Goal: Use online tool/utility: Utilize a website feature to perform a specific function

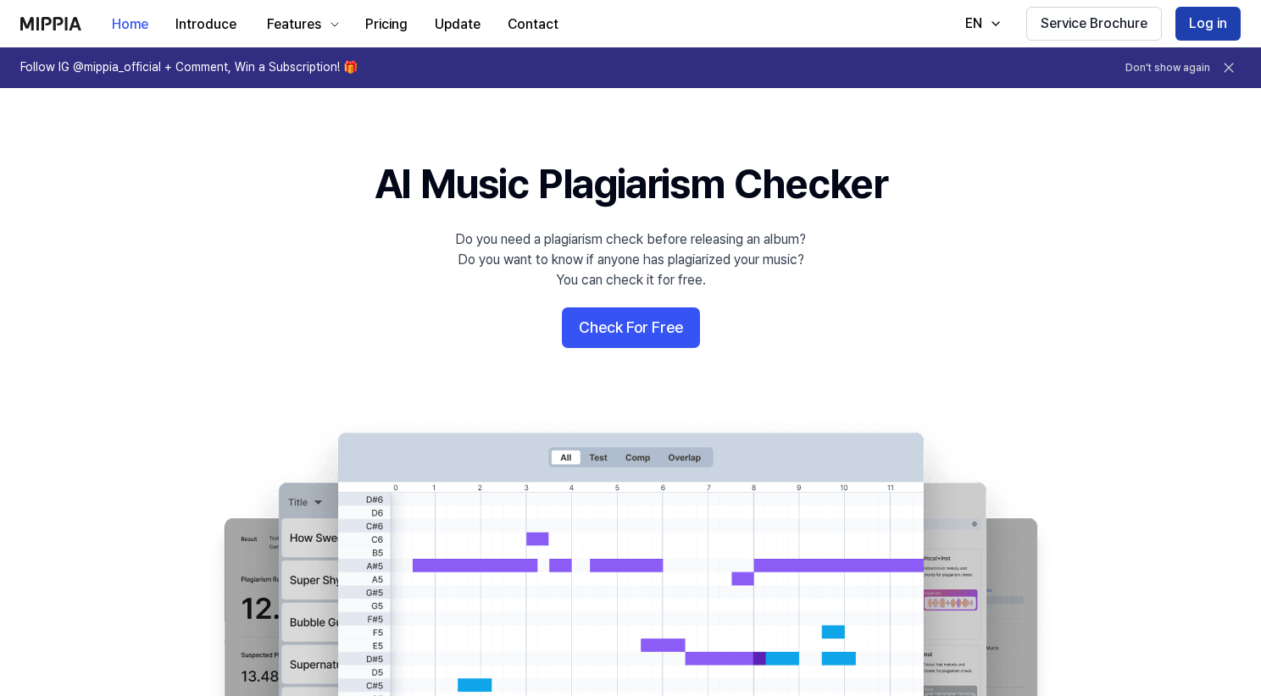
click at [1213, 17] on button "Log in" at bounding box center [1207, 24] width 65 height 34
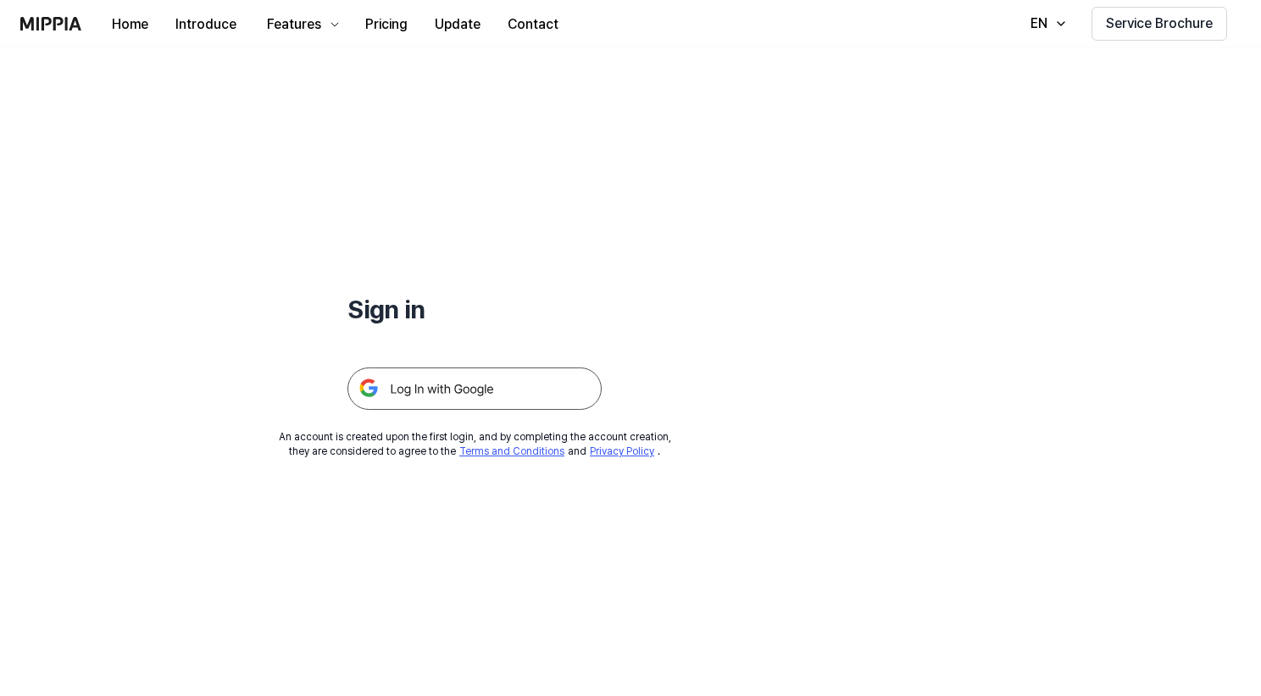
click at [577, 302] on h1 "Sign in" at bounding box center [474, 309] width 254 height 36
click at [490, 401] on img at bounding box center [474, 389] width 254 height 42
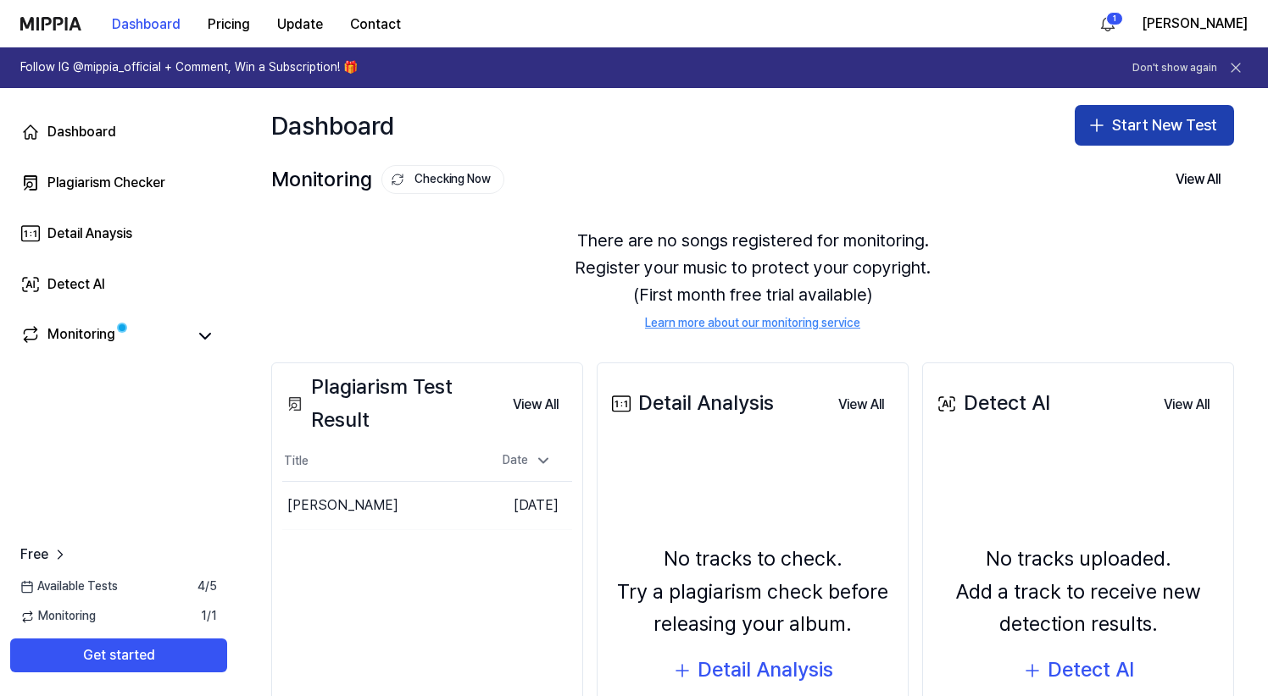
click at [1151, 124] on button "Start New Test" at bounding box center [1153, 125] width 159 height 41
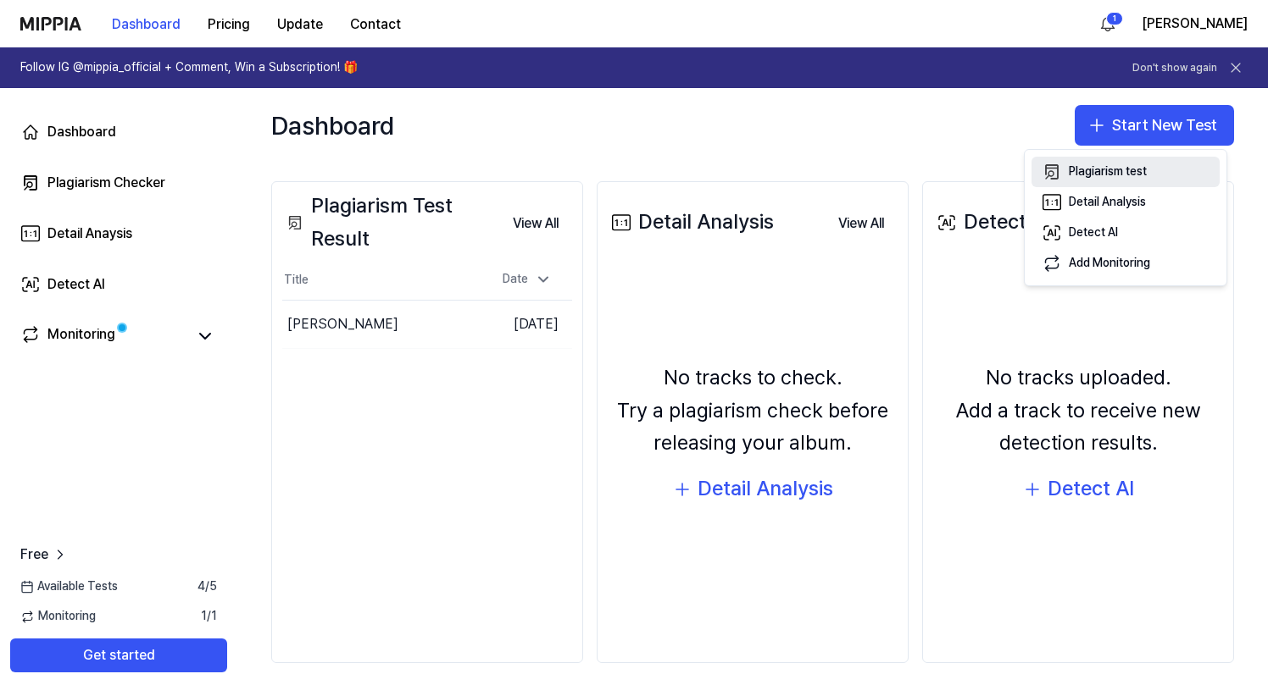
click at [1098, 169] on div "Plagiarism test" at bounding box center [1107, 172] width 78 height 17
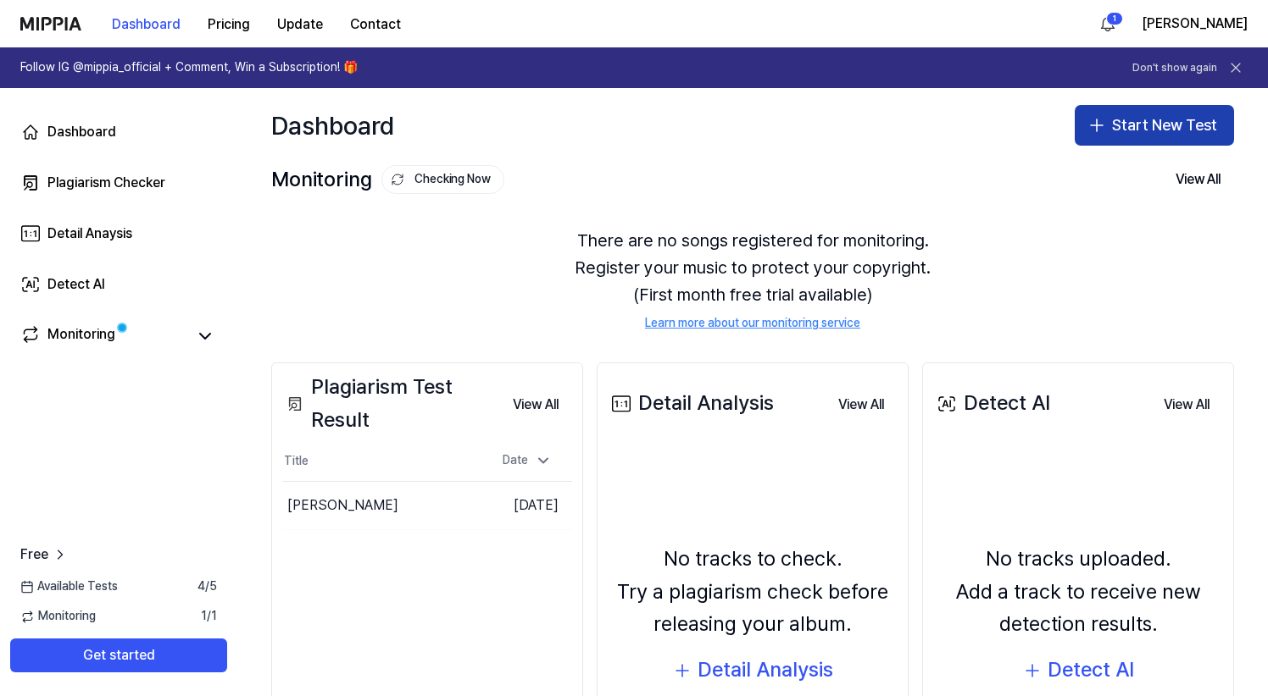
click at [1152, 122] on button "Start New Test" at bounding box center [1153, 125] width 159 height 41
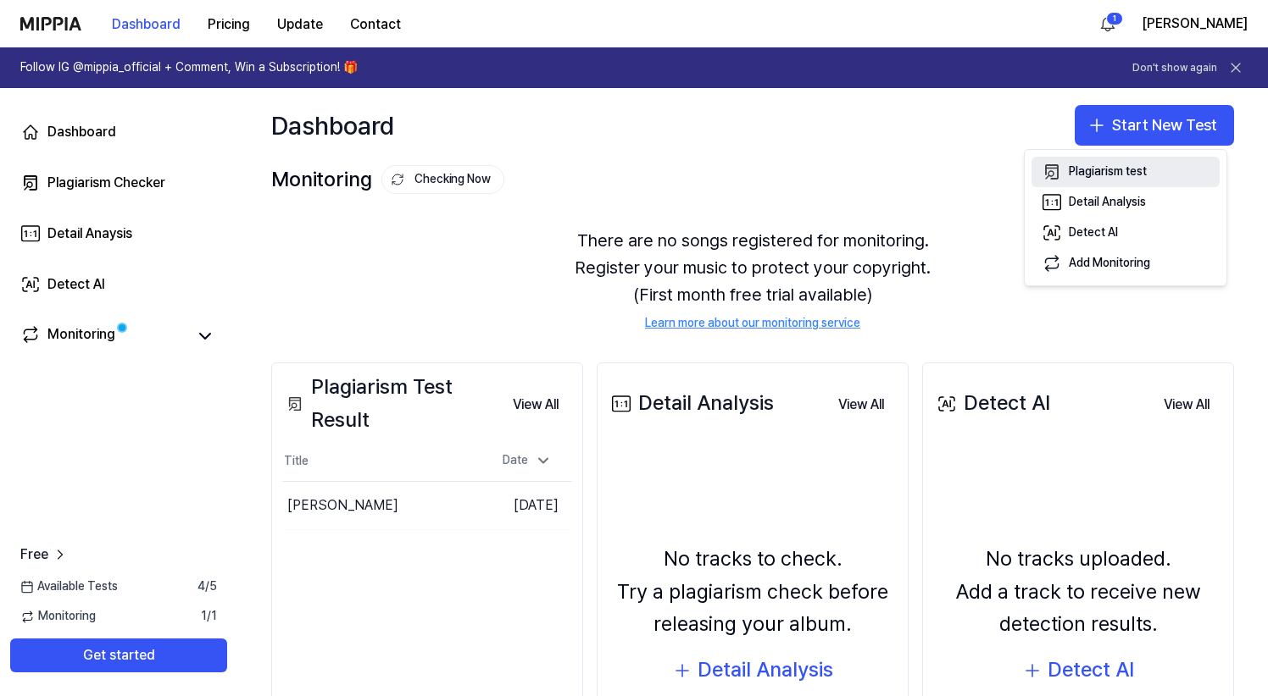
click at [1101, 171] on div "Plagiarism test" at bounding box center [1107, 172] width 78 height 17
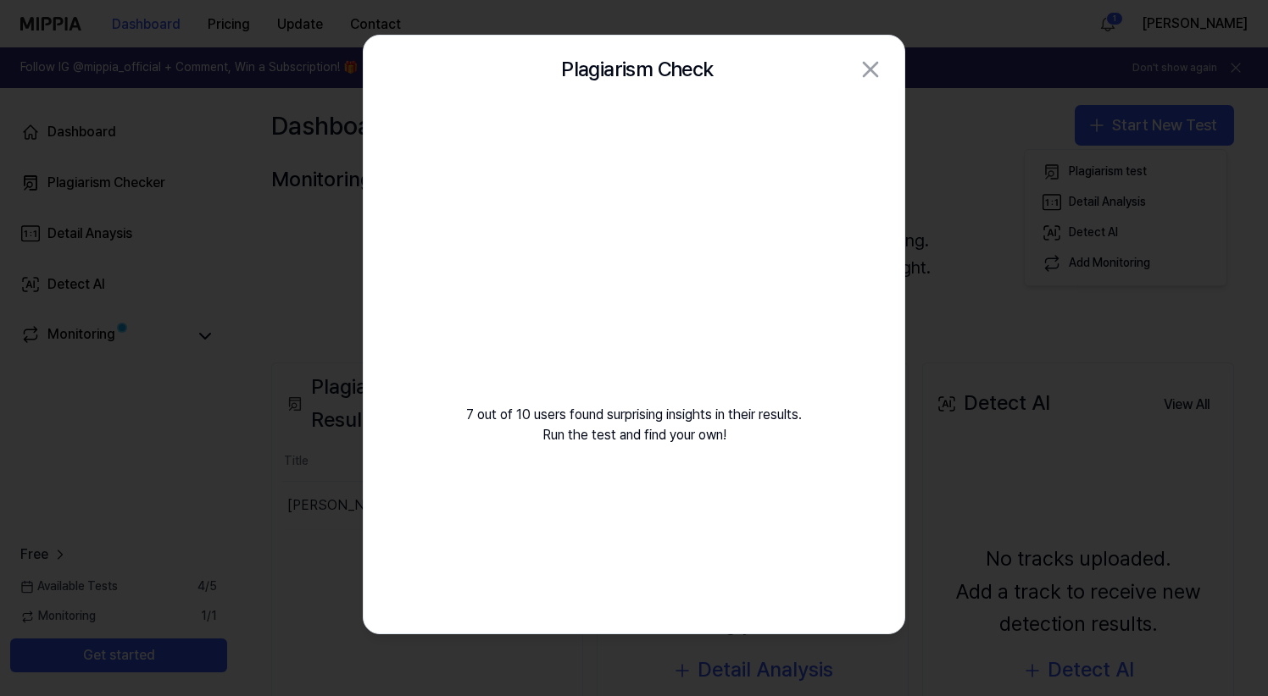
click at [560, 511] on div "7 out of 10 users found surprising insights in their results. Run the test and …" at bounding box center [633, 368] width 541 height 530
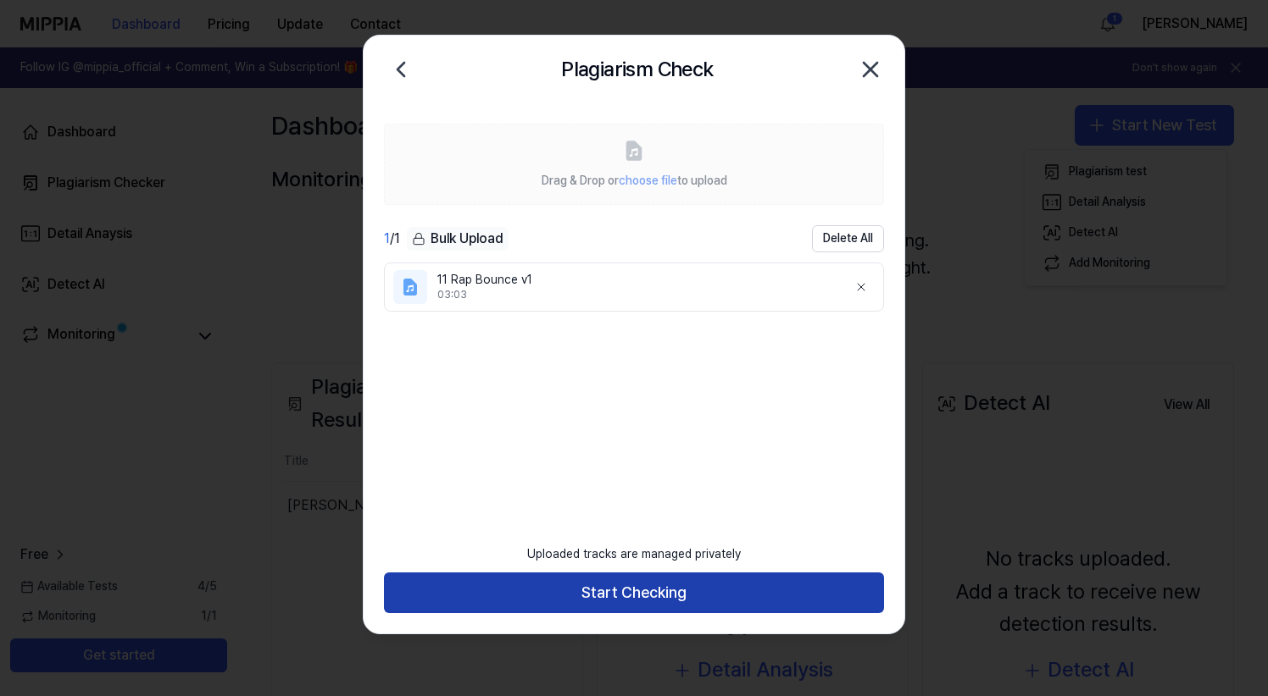
click at [657, 597] on button "Start Checking" at bounding box center [634, 593] width 500 height 41
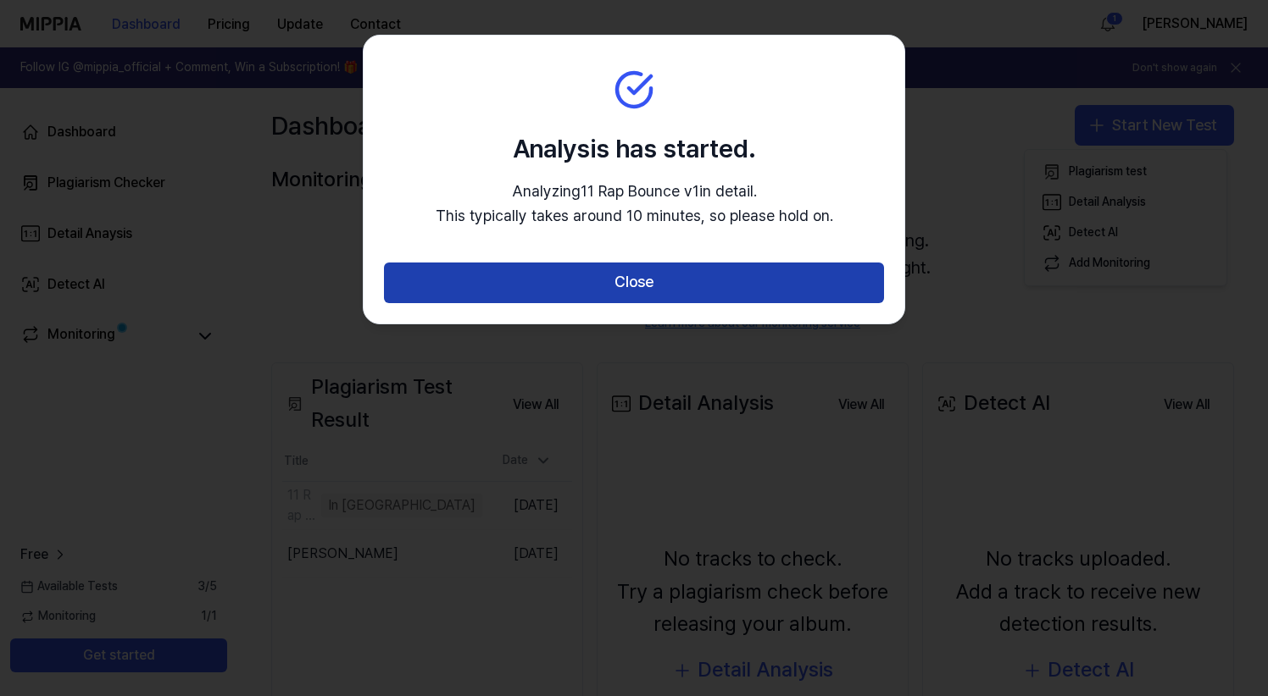
click at [646, 284] on button "Close" at bounding box center [634, 283] width 500 height 41
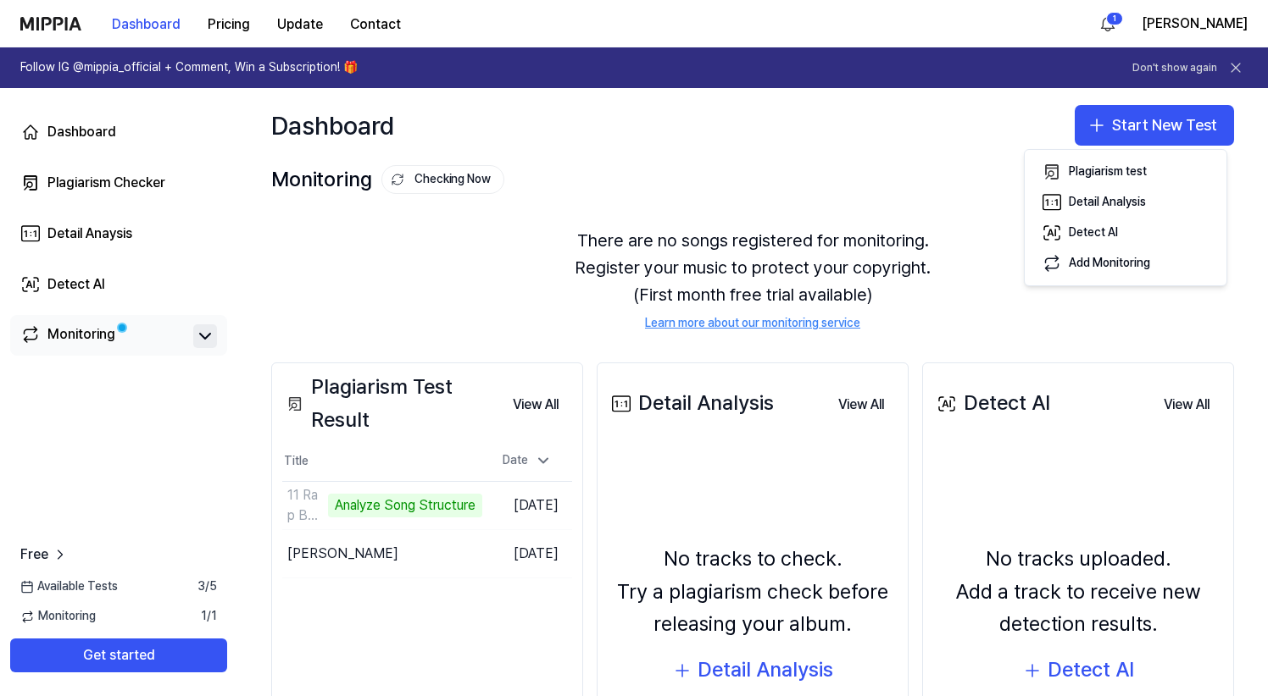
click at [203, 335] on icon at bounding box center [205, 336] width 20 height 20
click at [205, 338] on icon at bounding box center [205, 336] width 20 height 20
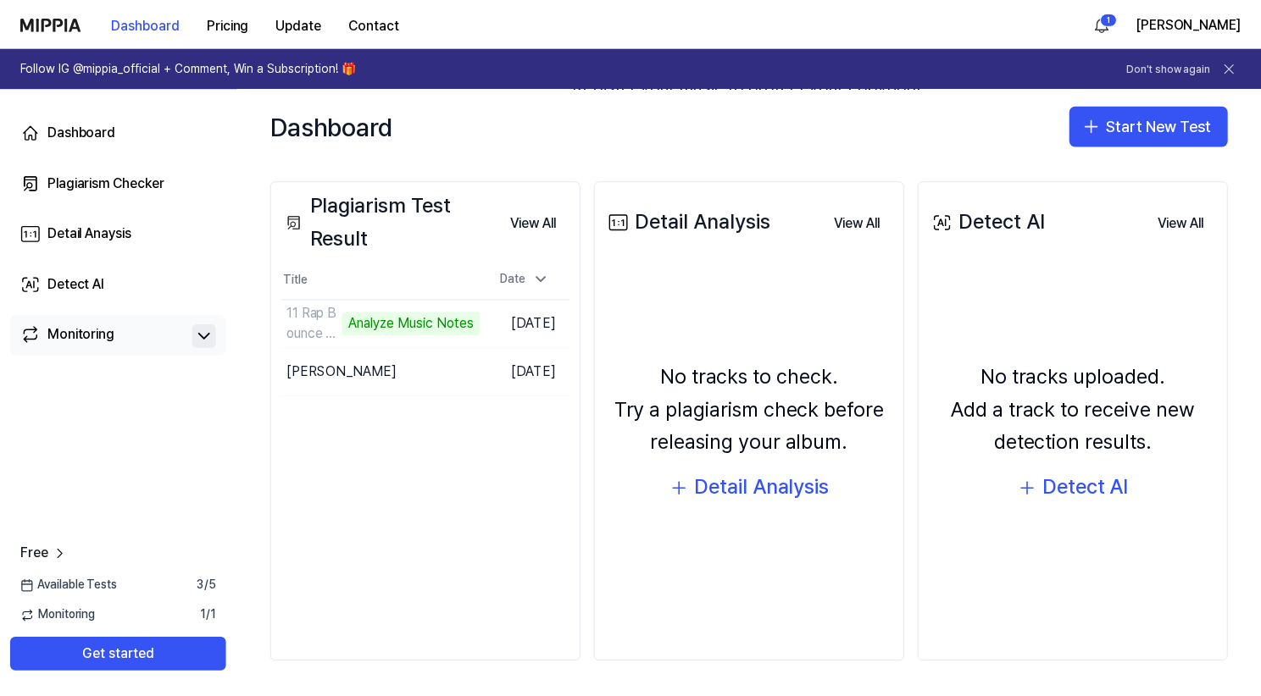
scroll to position [181, 0]
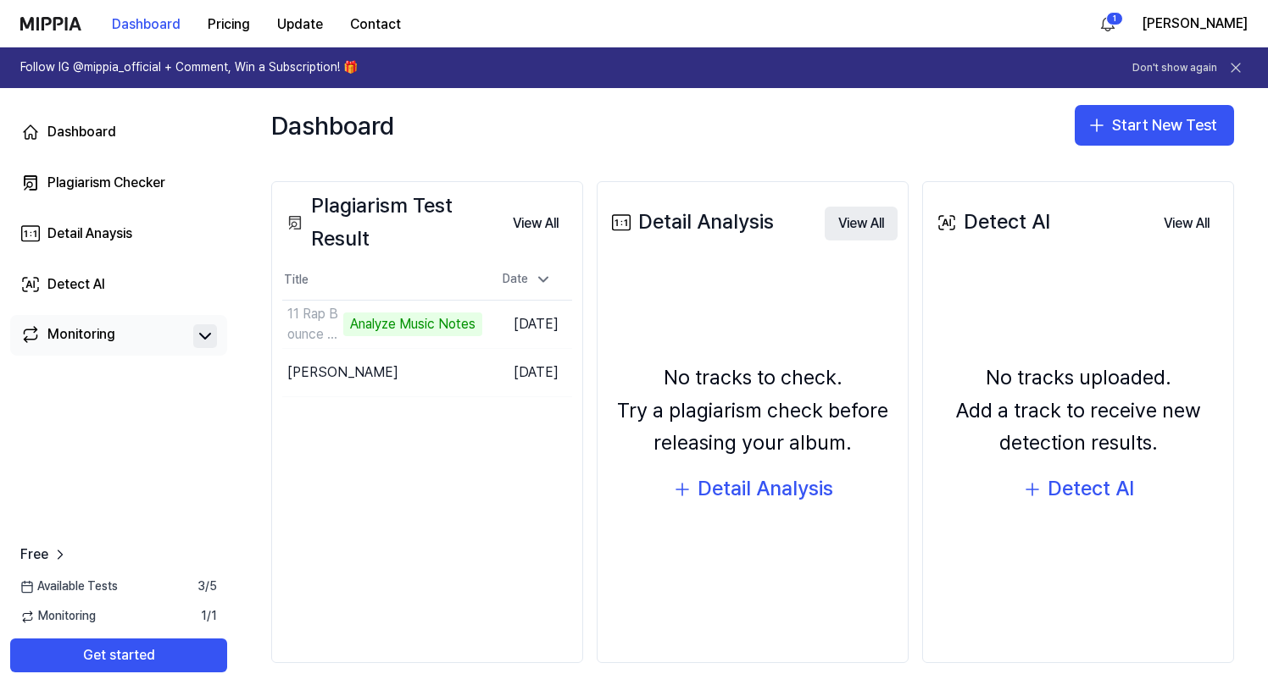
click at [854, 223] on button "View All" at bounding box center [860, 224] width 73 height 34
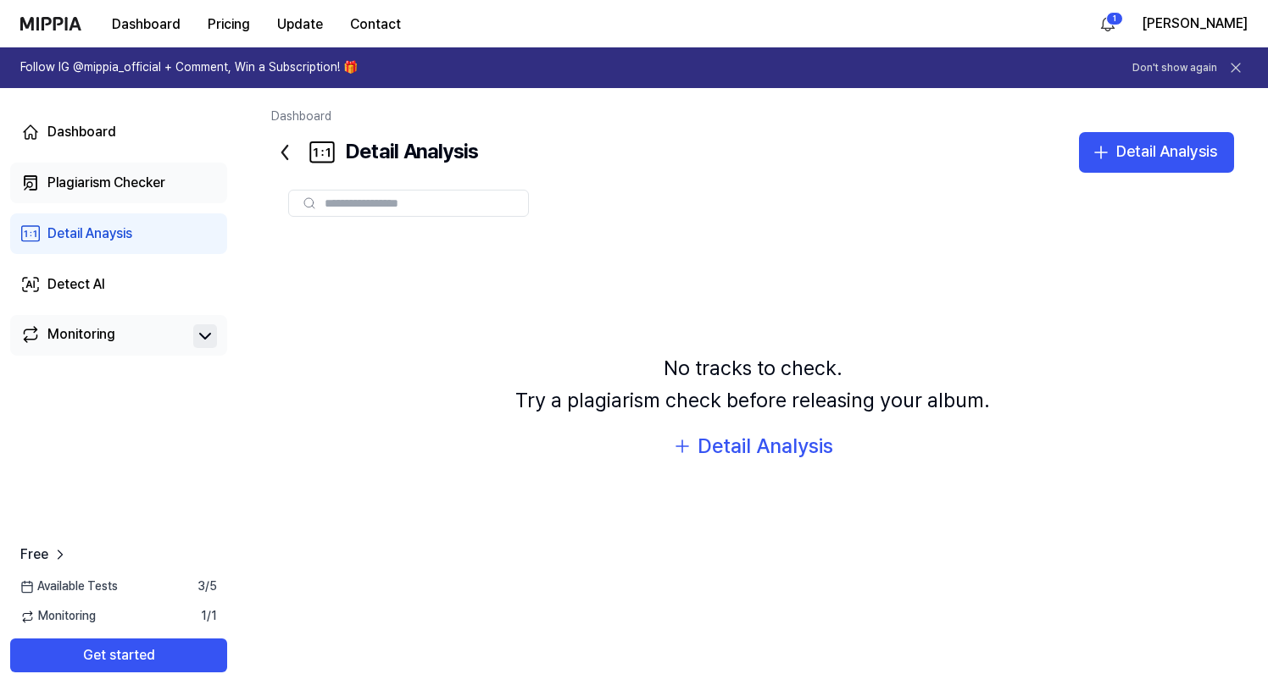
click at [103, 180] on div "Plagiarism Checker" at bounding box center [106, 183] width 118 height 20
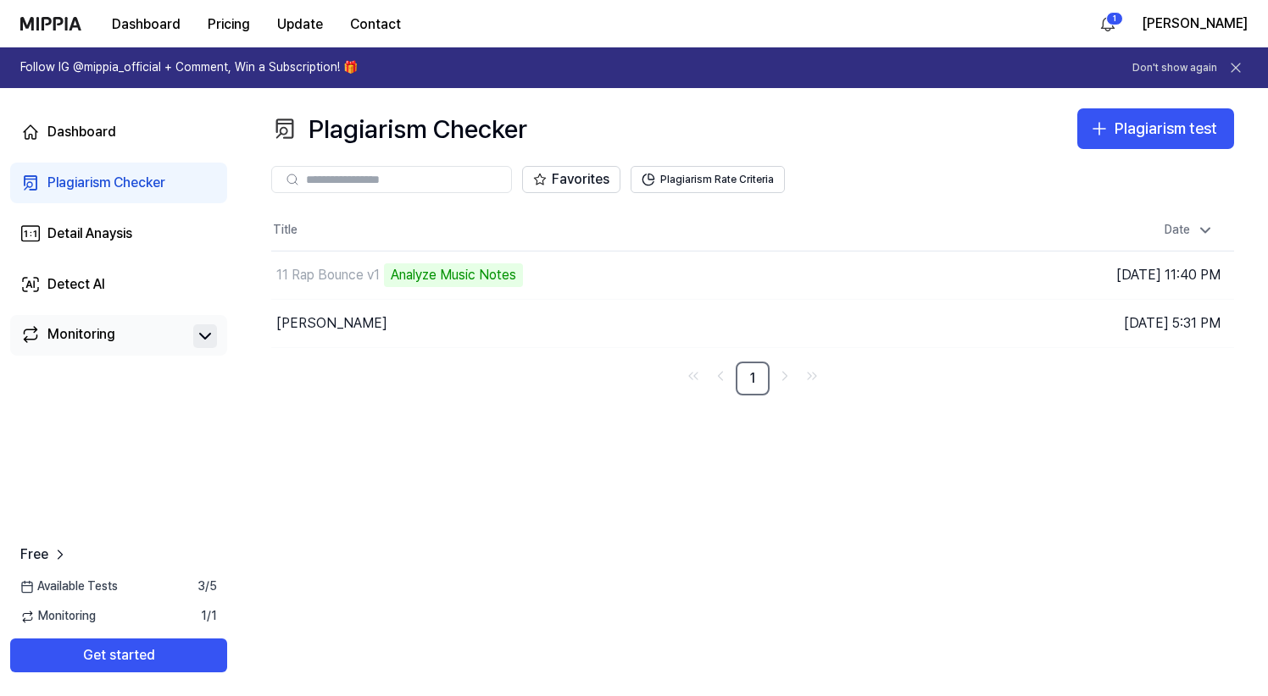
click at [92, 334] on div "Monitoring" at bounding box center [81, 337] width 68 height 24
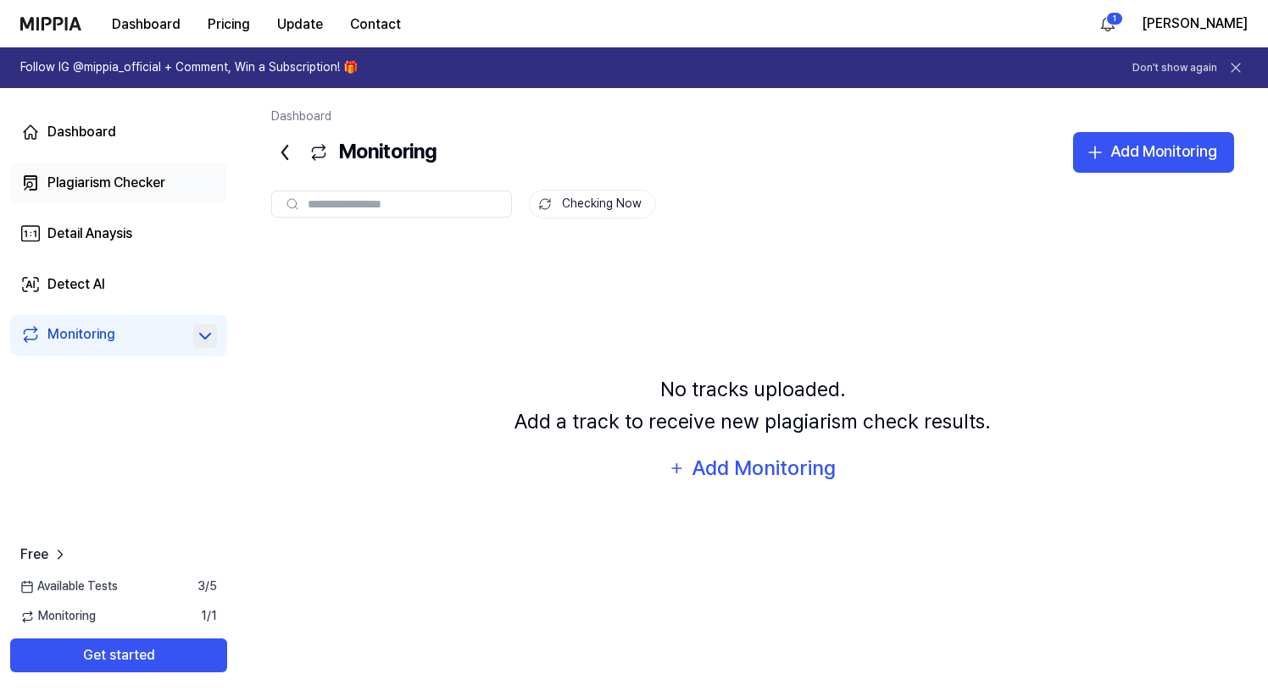
click at [97, 175] on div "Plagiarism Checker" at bounding box center [106, 183] width 118 height 20
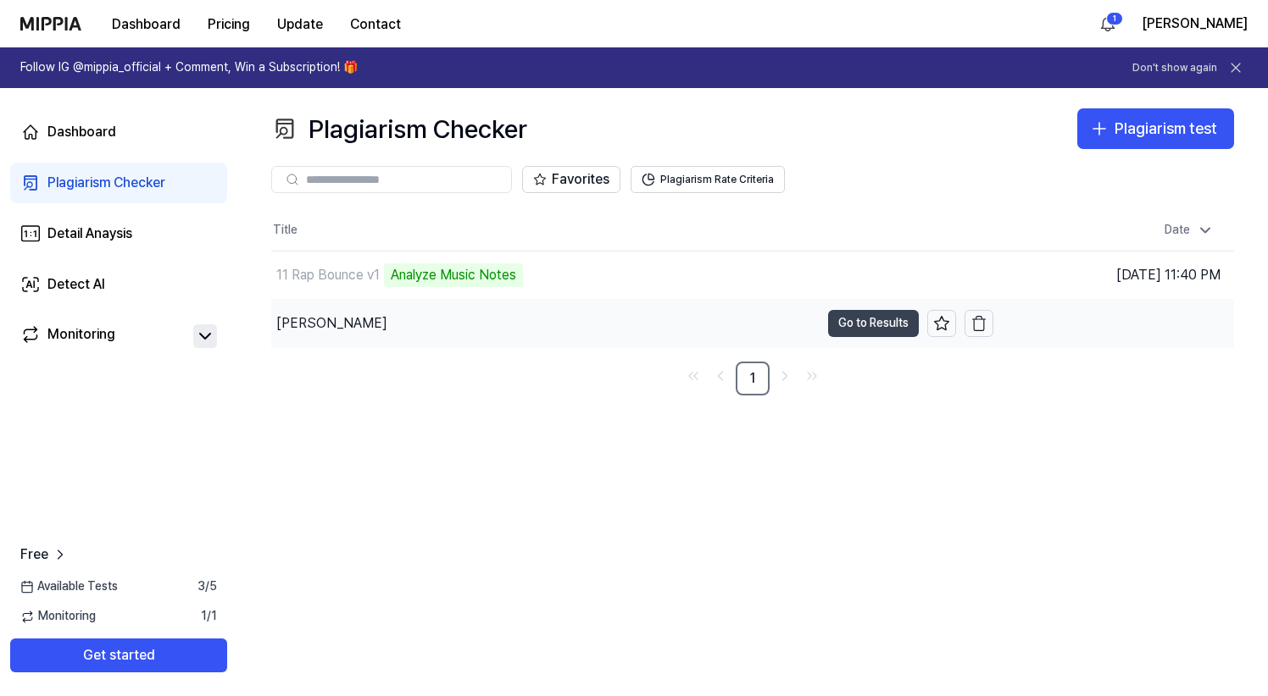
click at [870, 323] on button "Go to Results" at bounding box center [873, 323] width 91 height 27
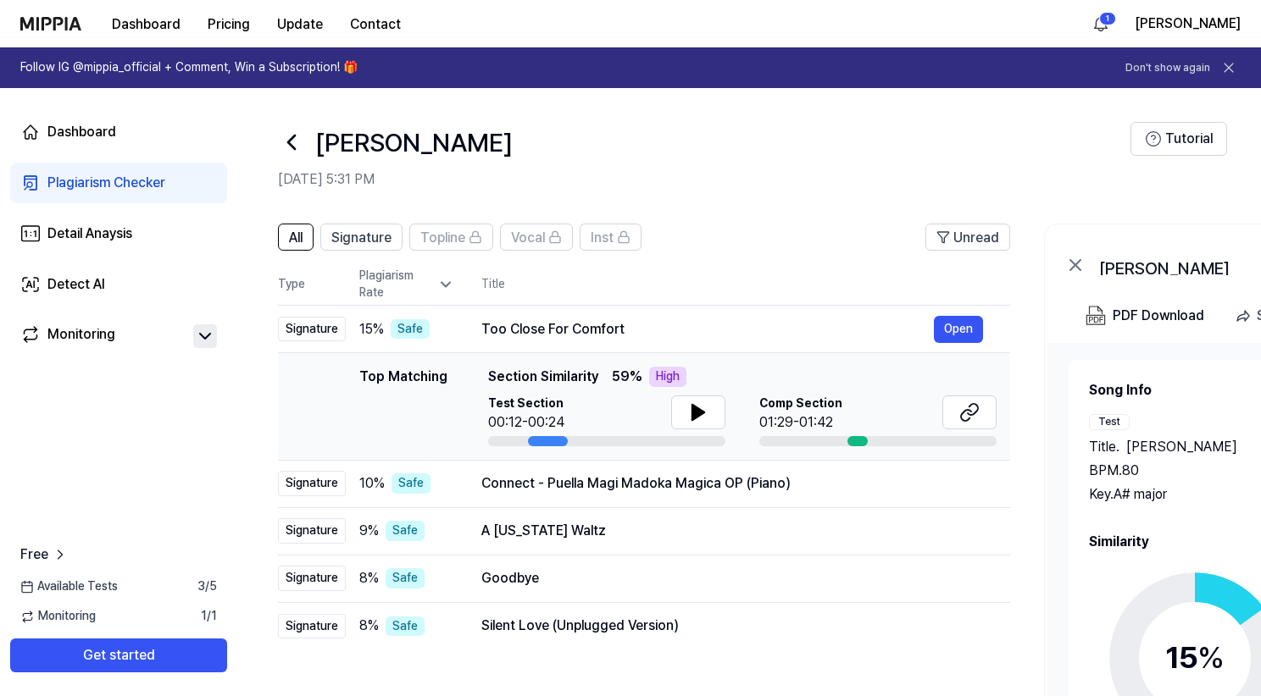
click at [452, 281] on icon at bounding box center [445, 284] width 17 height 17
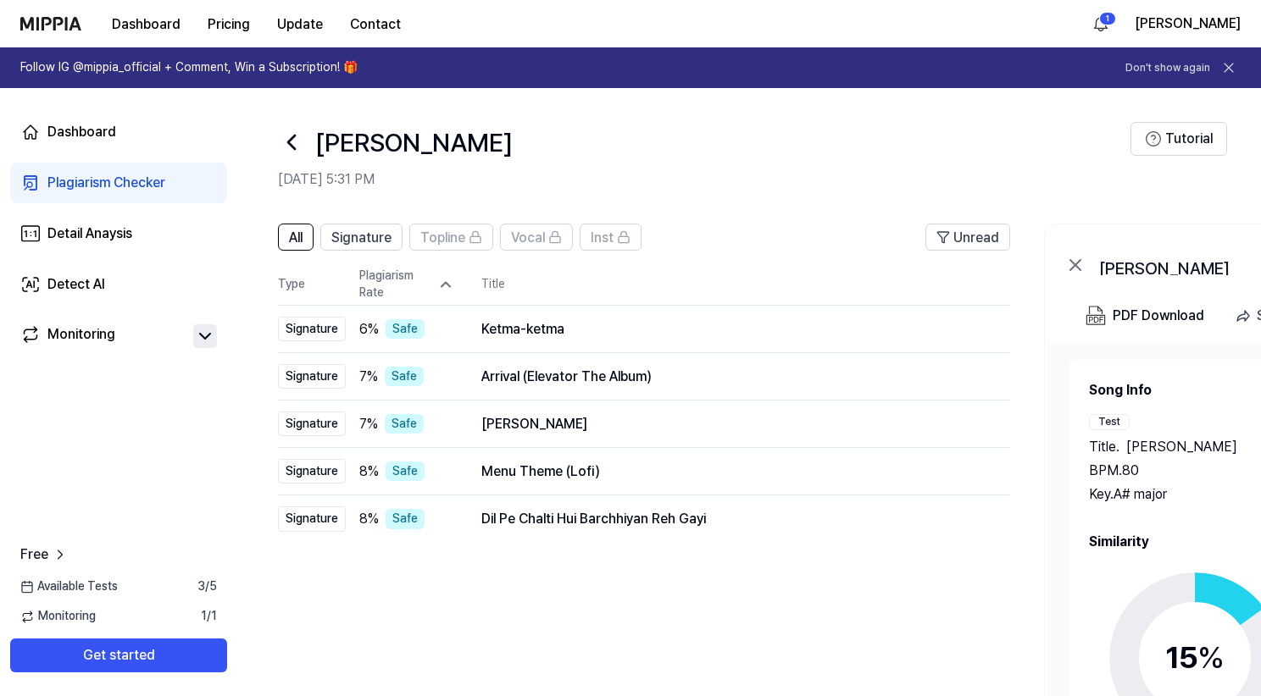
click at [452, 281] on icon at bounding box center [445, 284] width 17 height 17
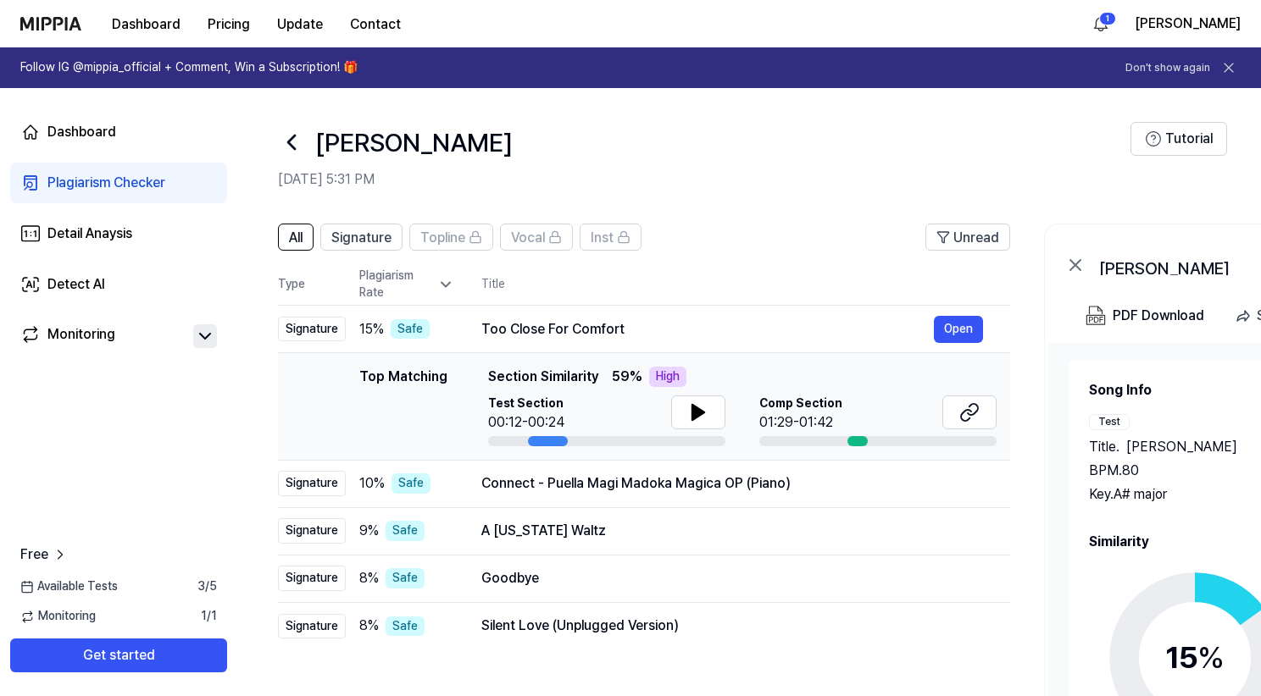
click at [452, 281] on icon at bounding box center [445, 284] width 17 height 17
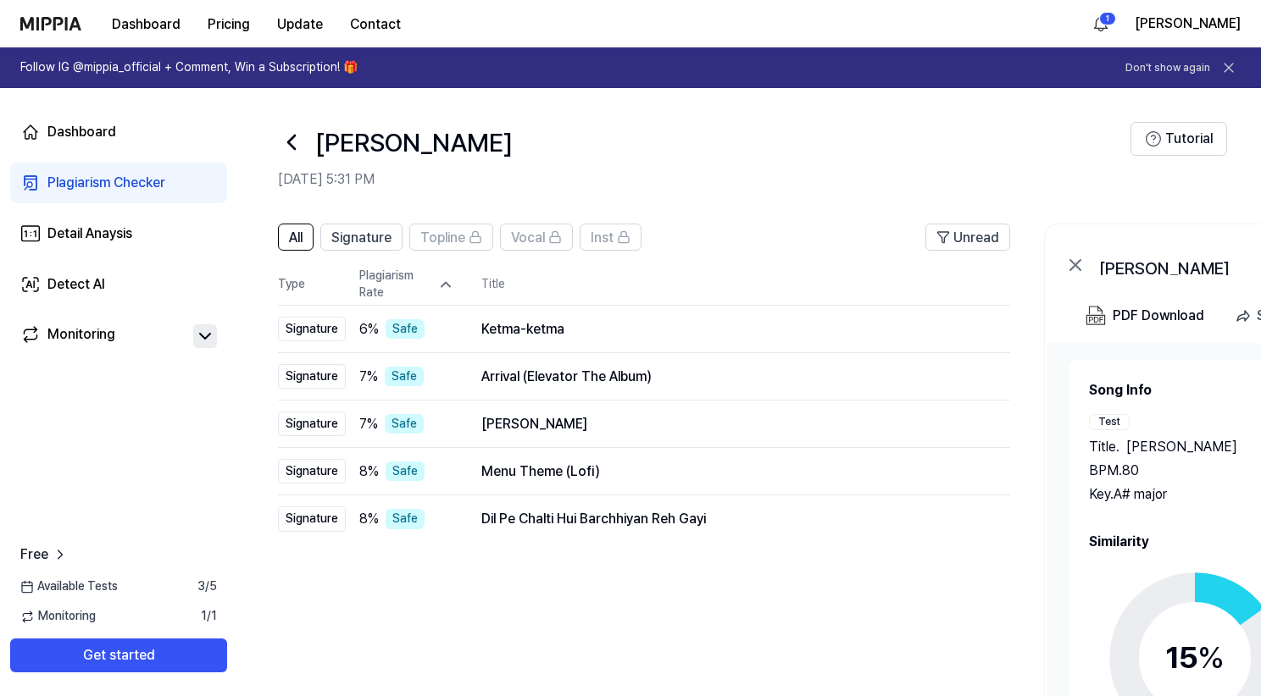
click at [452, 281] on icon at bounding box center [445, 284] width 17 height 17
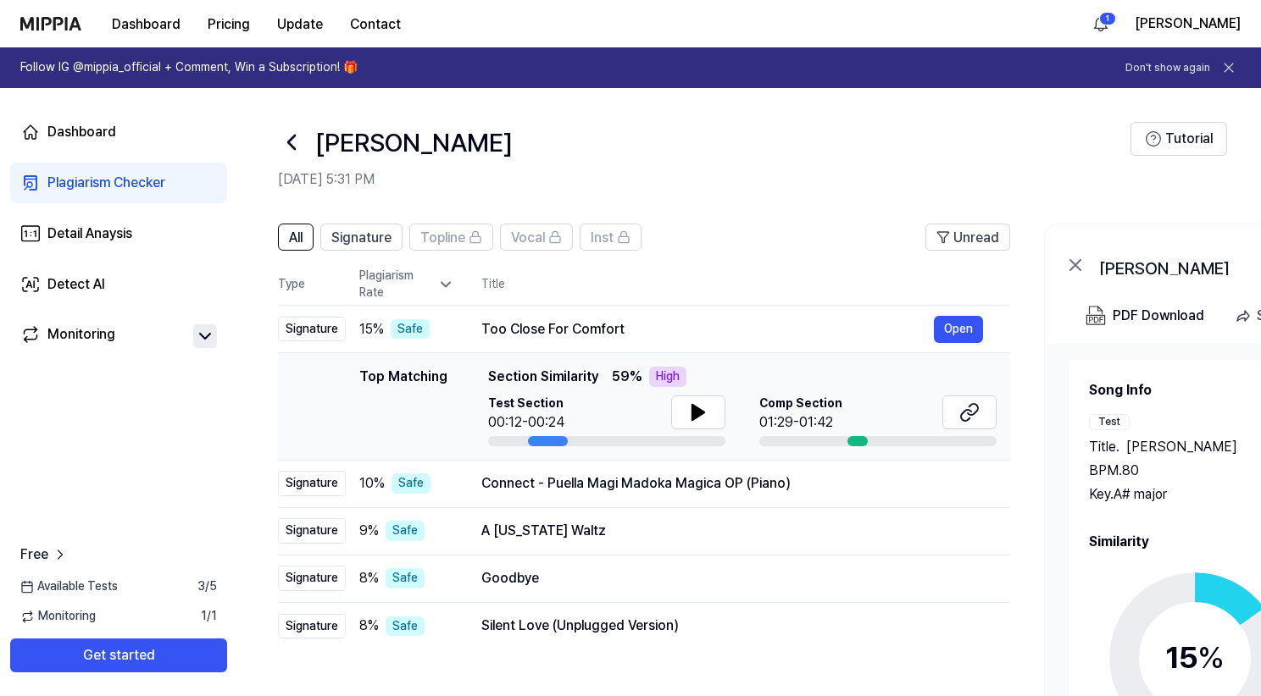
click at [290, 136] on icon at bounding box center [291, 142] width 27 height 27
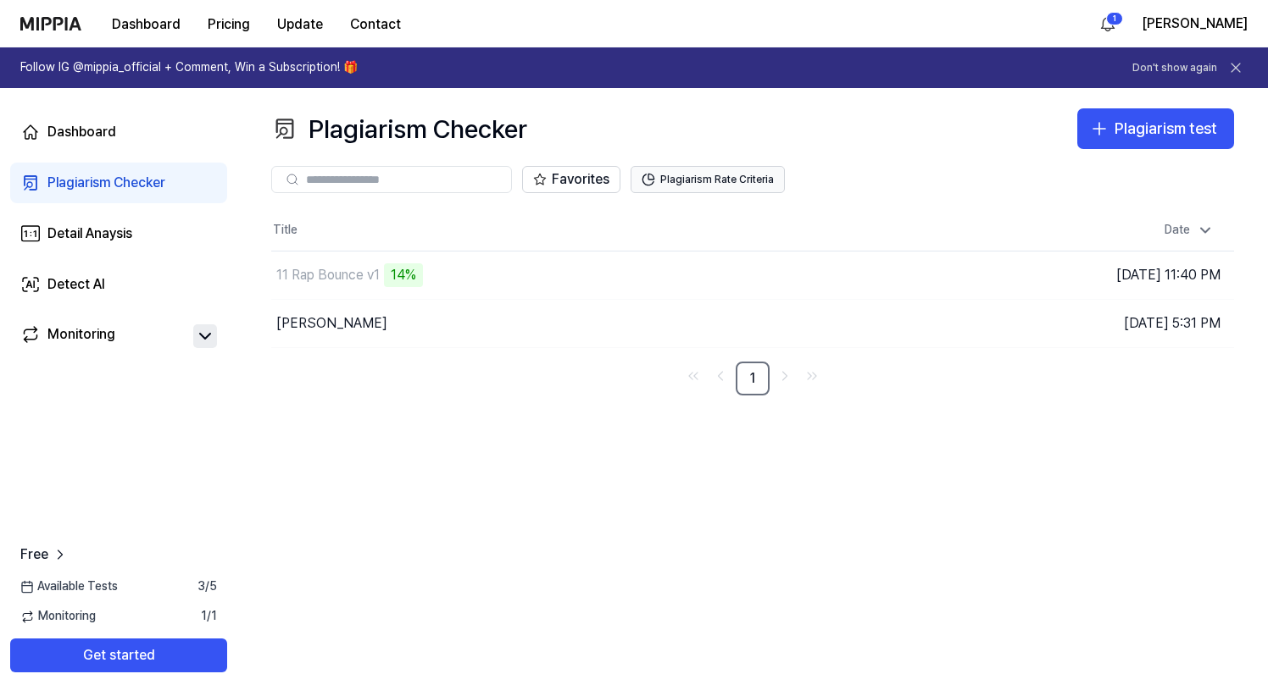
click at [746, 178] on button "Plagiarism Rate Criteria" at bounding box center [707, 179] width 154 height 27
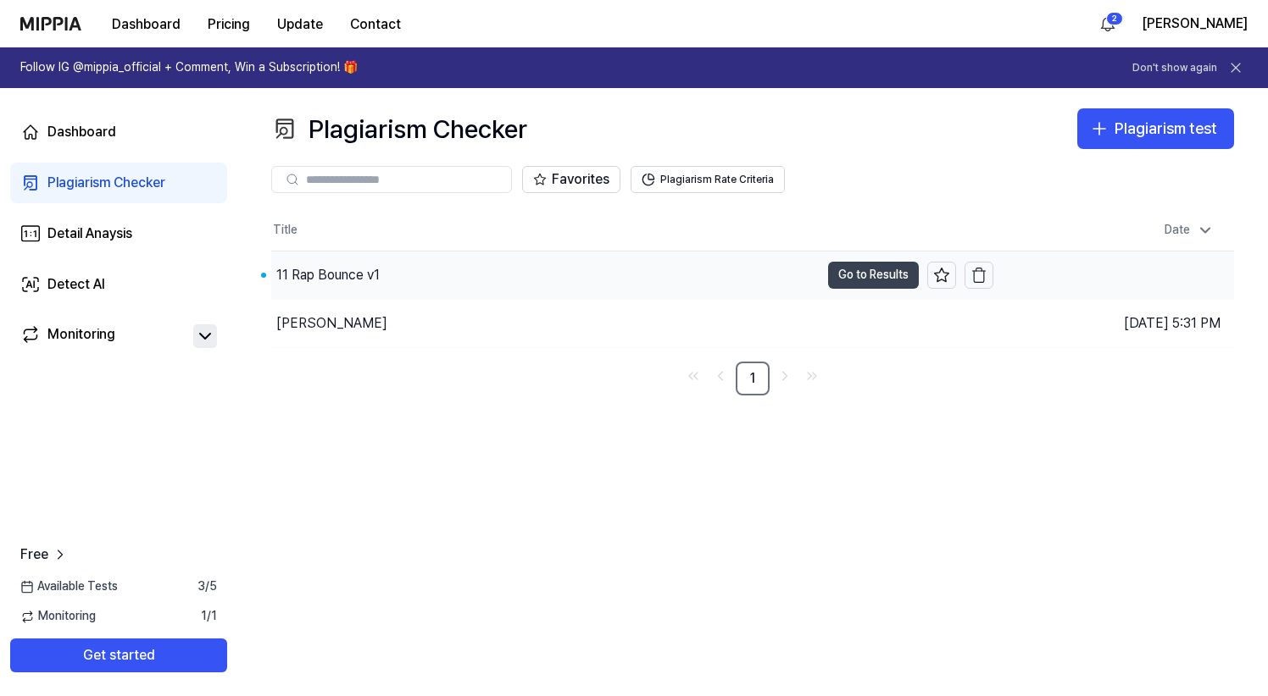
click at [876, 275] on button "Go to Results" at bounding box center [873, 275] width 91 height 27
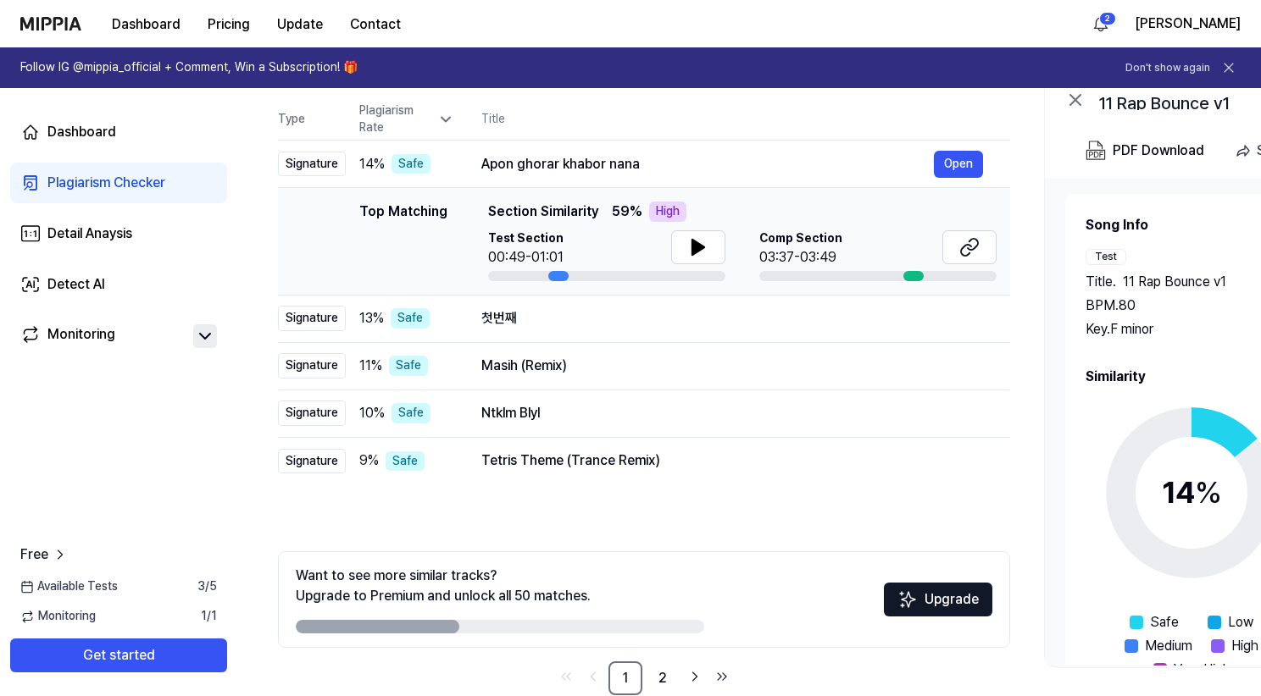
scroll to position [166, 0]
click at [663, 677] on link "2" at bounding box center [663, 678] width 34 height 34
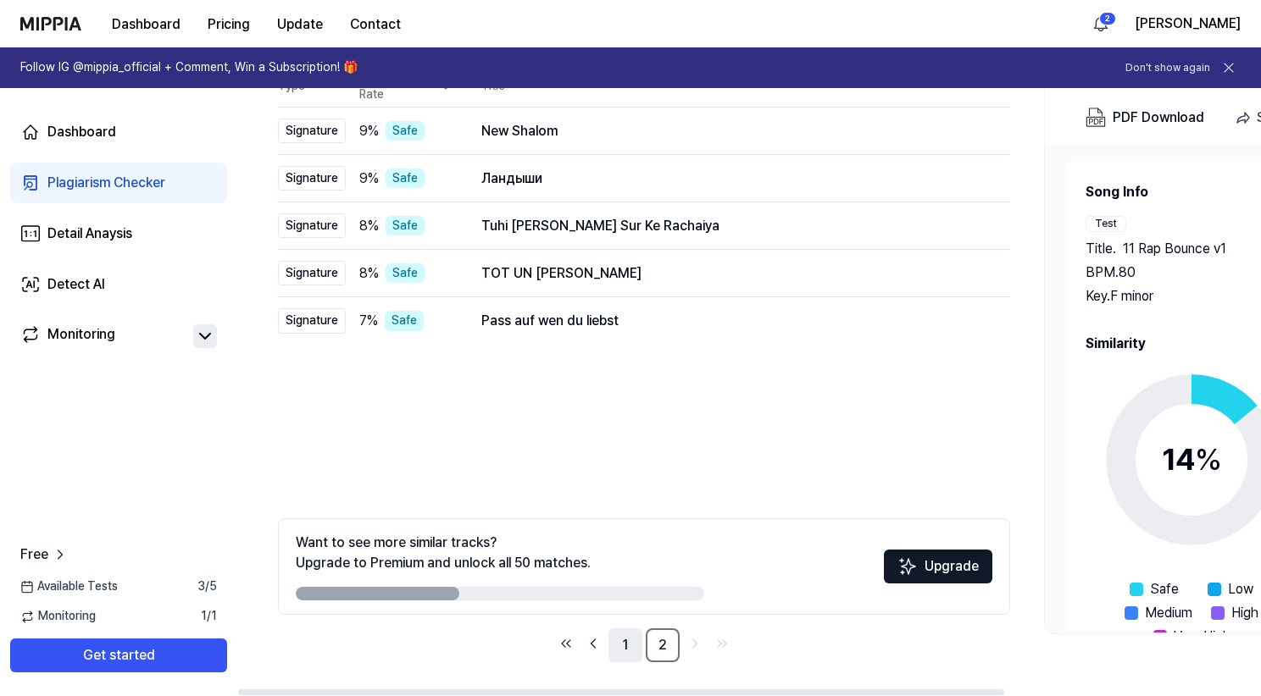
scroll to position [198, 0]
click at [622, 652] on link "1" at bounding box center [625, 646] width 34 height 34
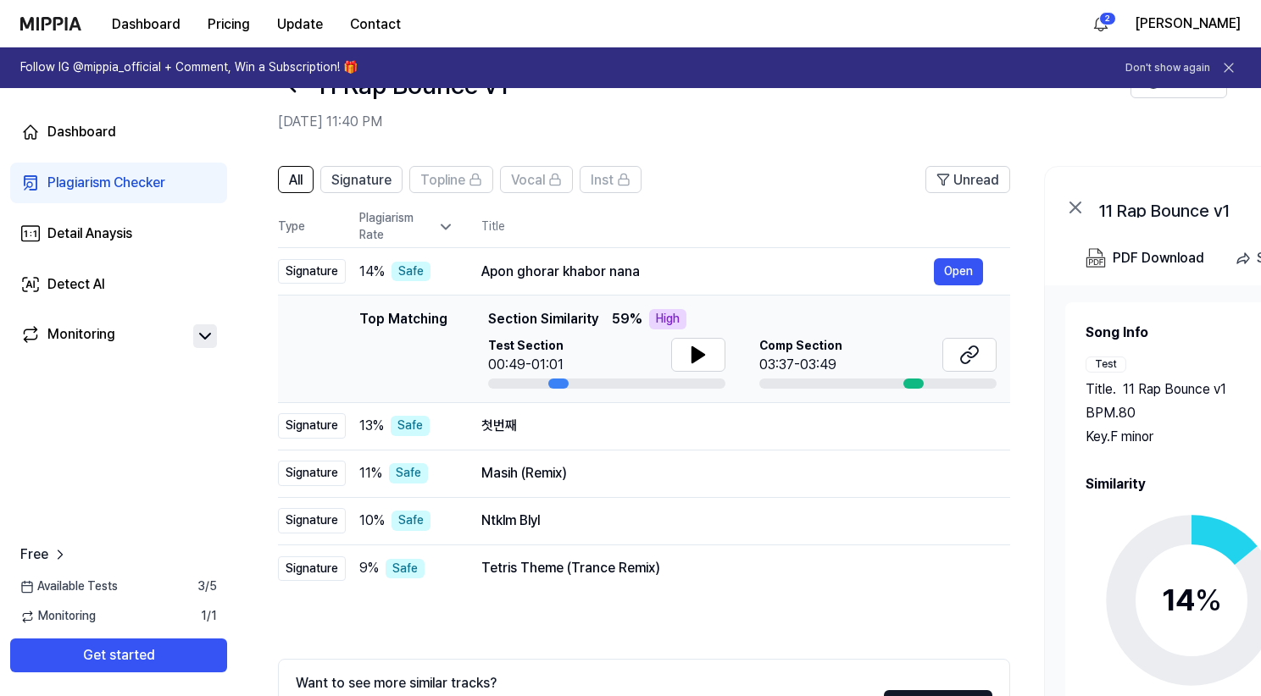
scroll to position [57, 0]
click at [960, 274] on button "Open" at bounding box center [958, 272] width 49 height 27
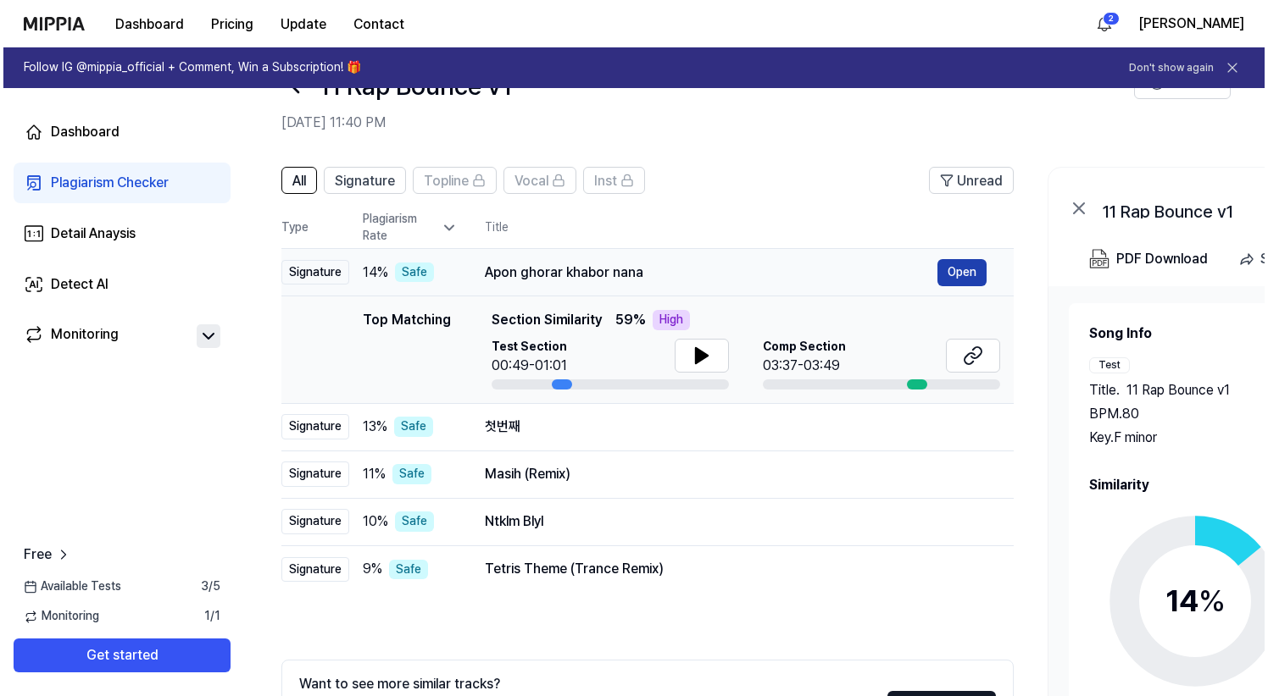
scroll to position [0, 0]
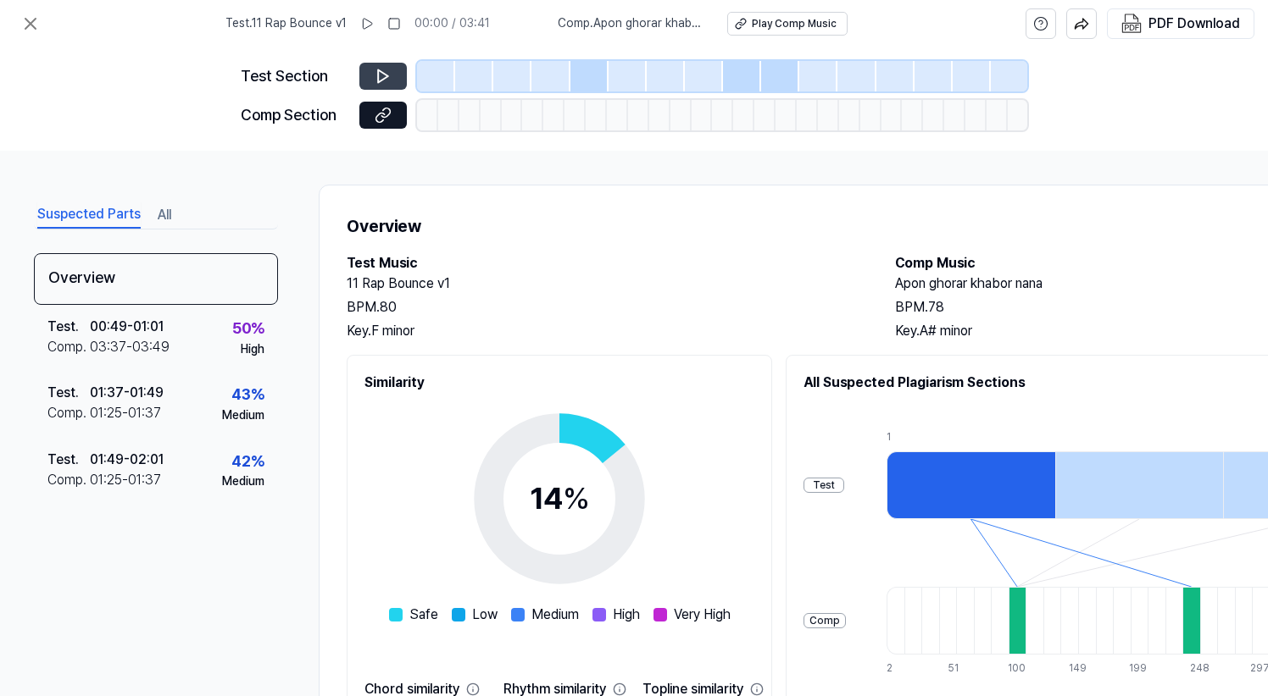
click at [379, 73] on icon at bounding box center [383, 76] width 10 height 13
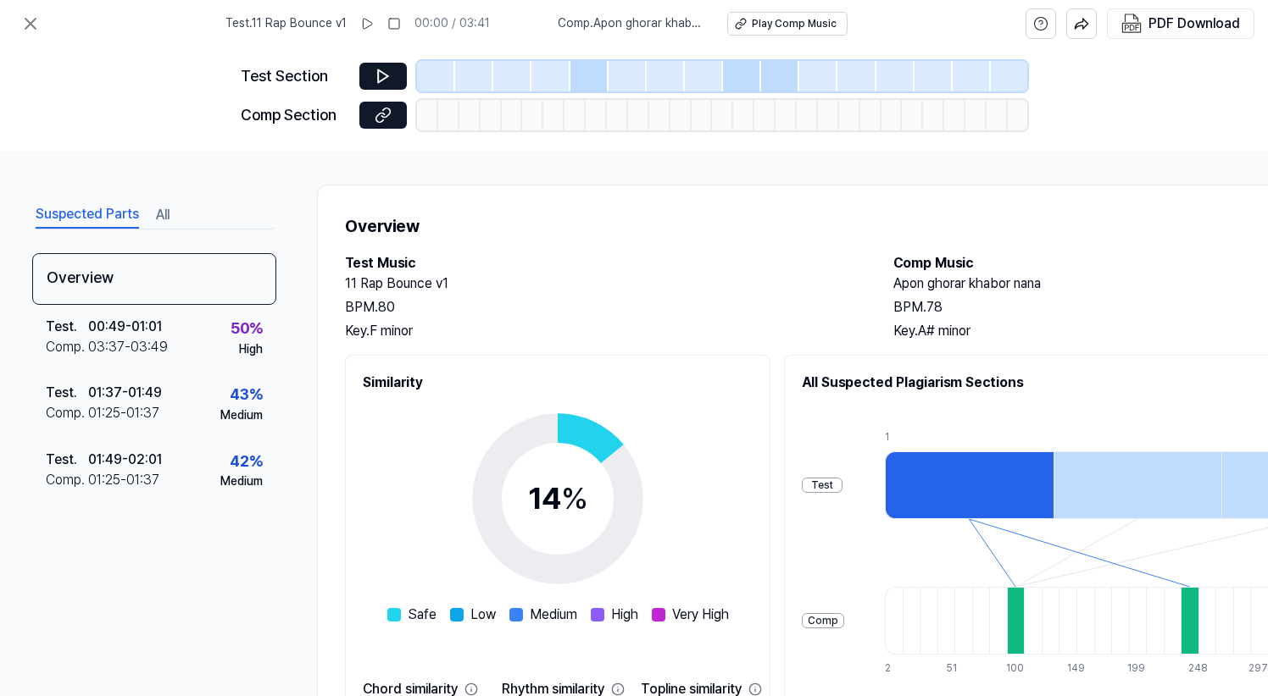
scroll to position [0, 2]
click at [789, 23] on div "Play Comp Music" at bounding box center [794, 24] width 85 height 14
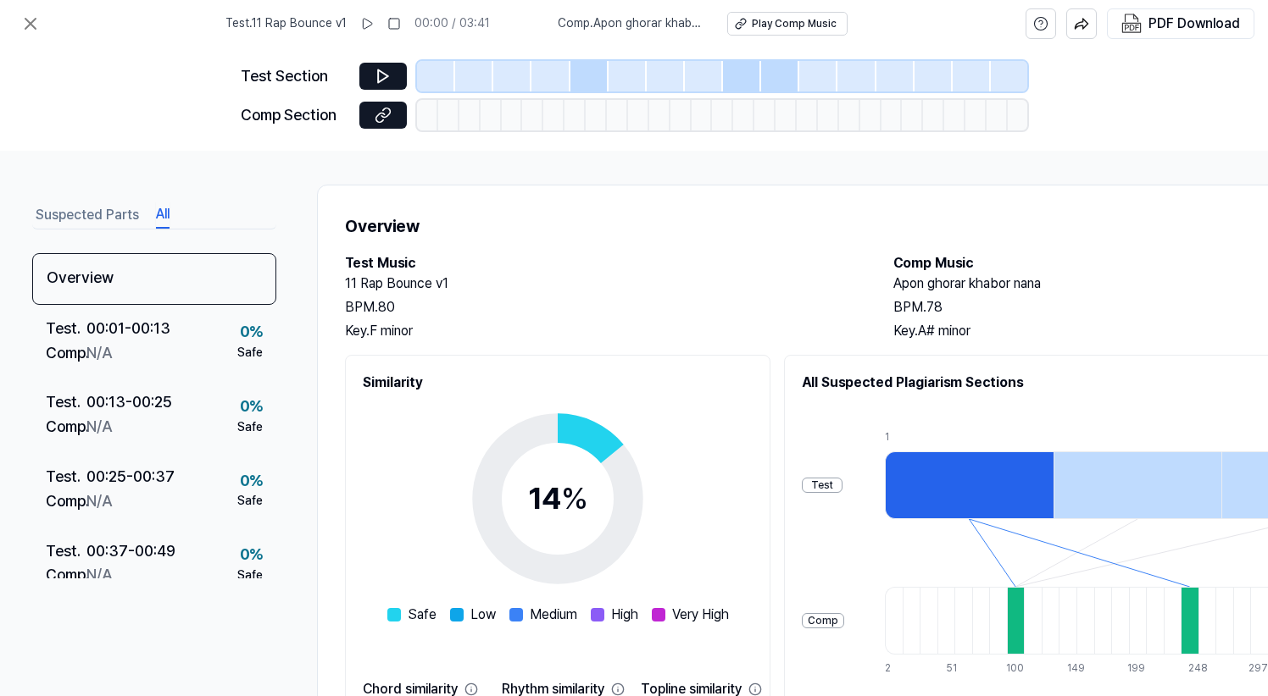
click at [158, 216] on button "All" at bounding box center [163, 215] width 14 height 27
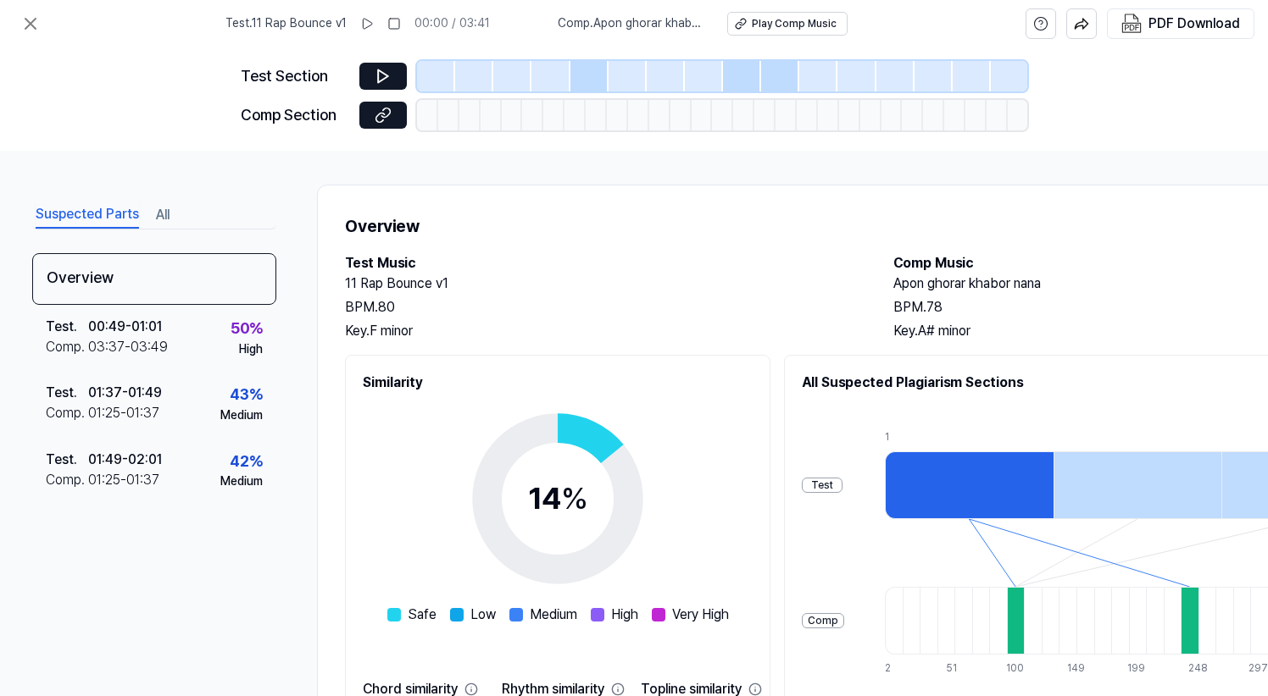
click at [69, 208] on button "Suspected Parts" at bounding box center [87, 215] width 103 height 27
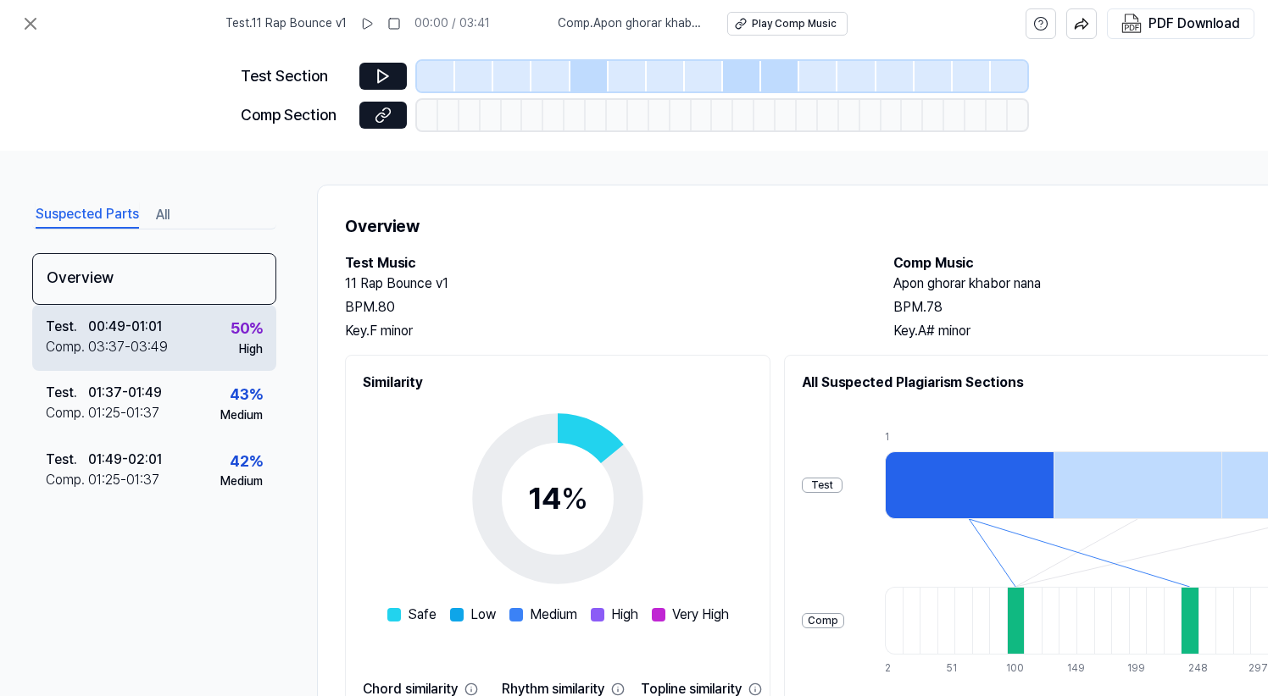
click at [236, 328] on div "50 %" at bounding box center [246, 329] width 32 height 25
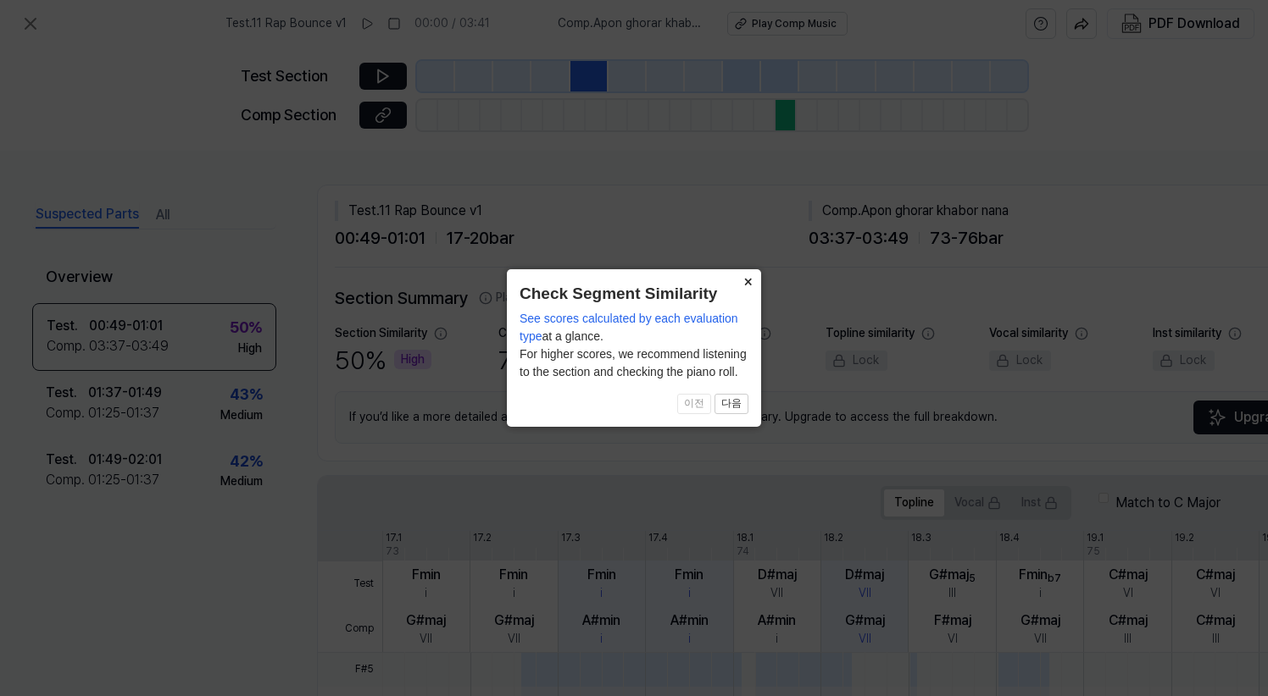
click at [743, 280] on button "×" at bounding box center [747, 281] width 27 height 24
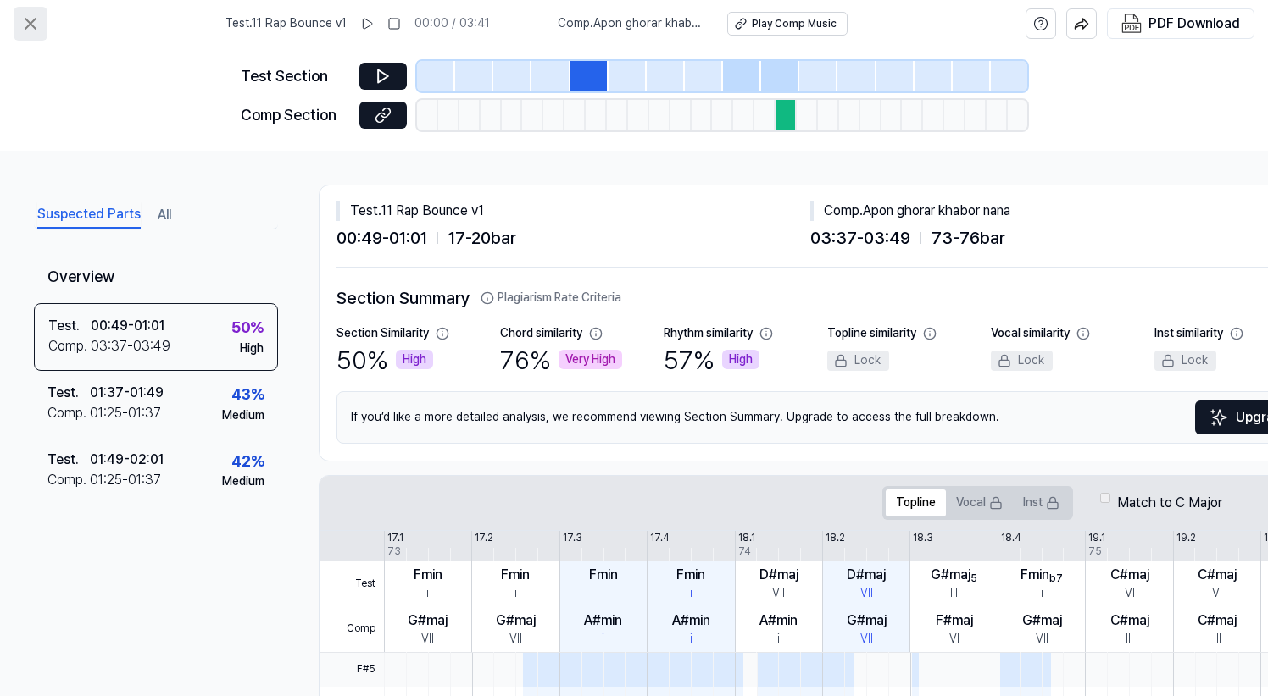
click at [30, 25] on icon at bounding box center [30, 24] width 10 height 10
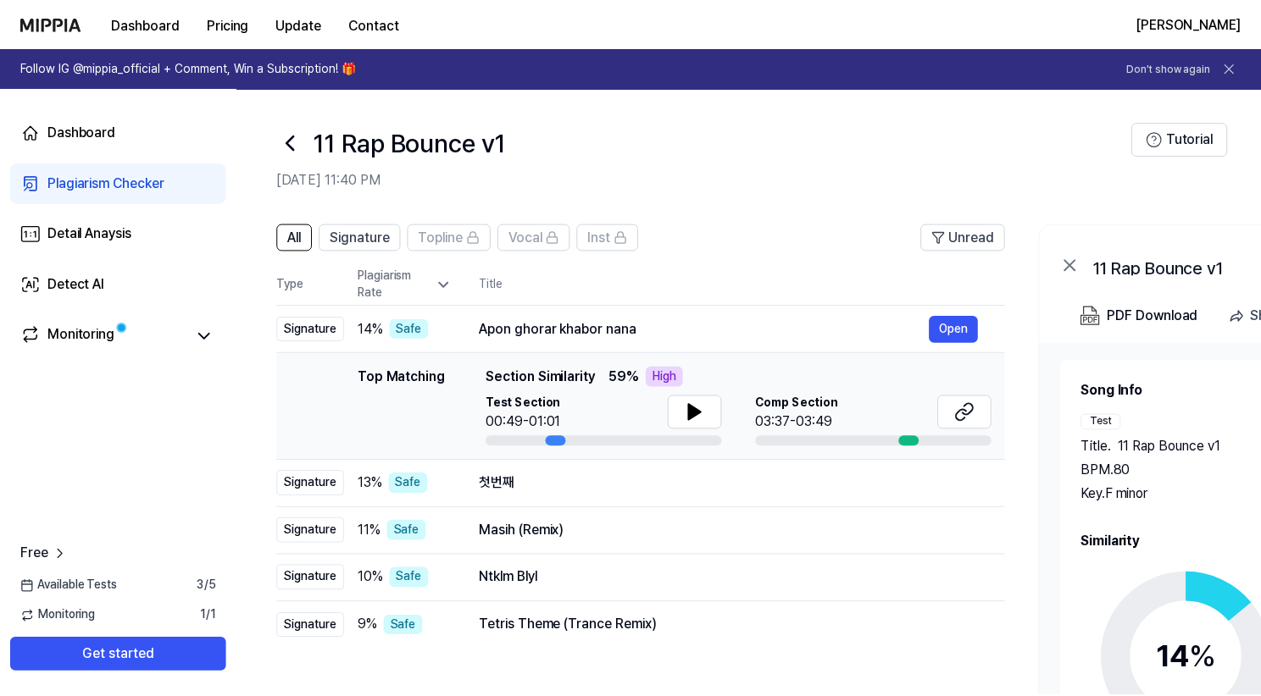
scroll to position [57, 0]
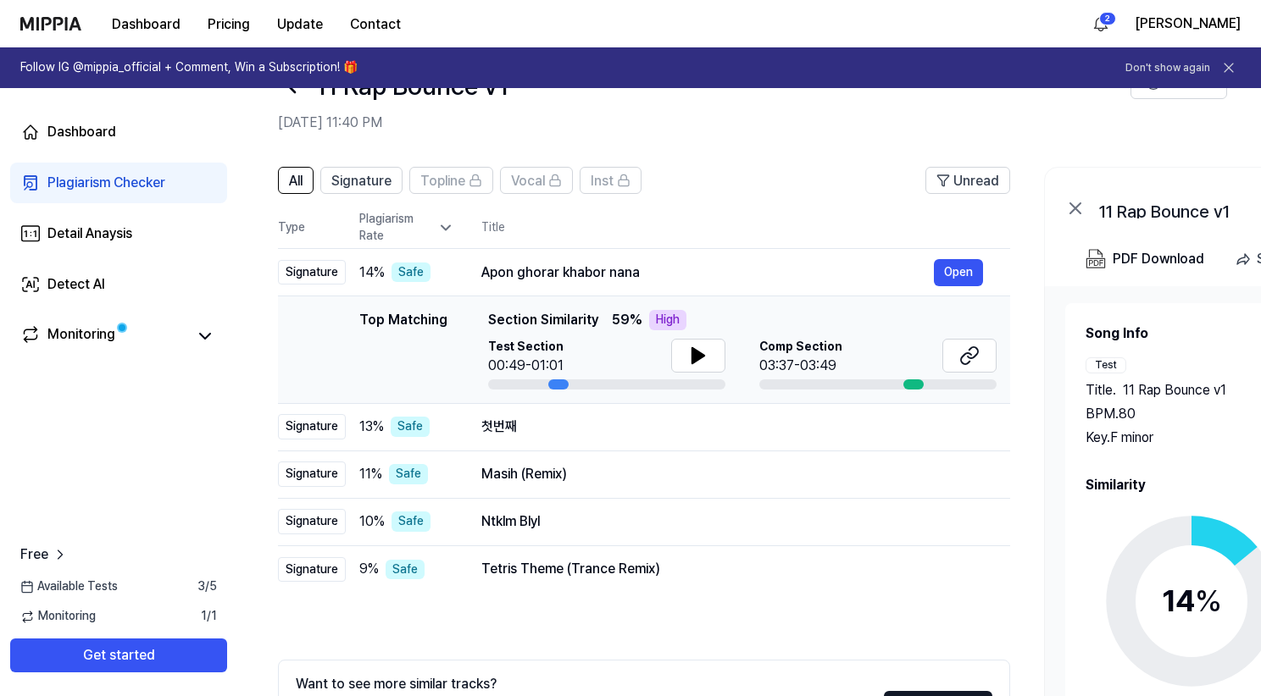
drag, startPoint x: 549, startPoint y: 380, endPoint x: 613, endPoint y: 380, distance: 64.4
click at [613, 380] on div at bounding box center [606, 385] width 237 height 10
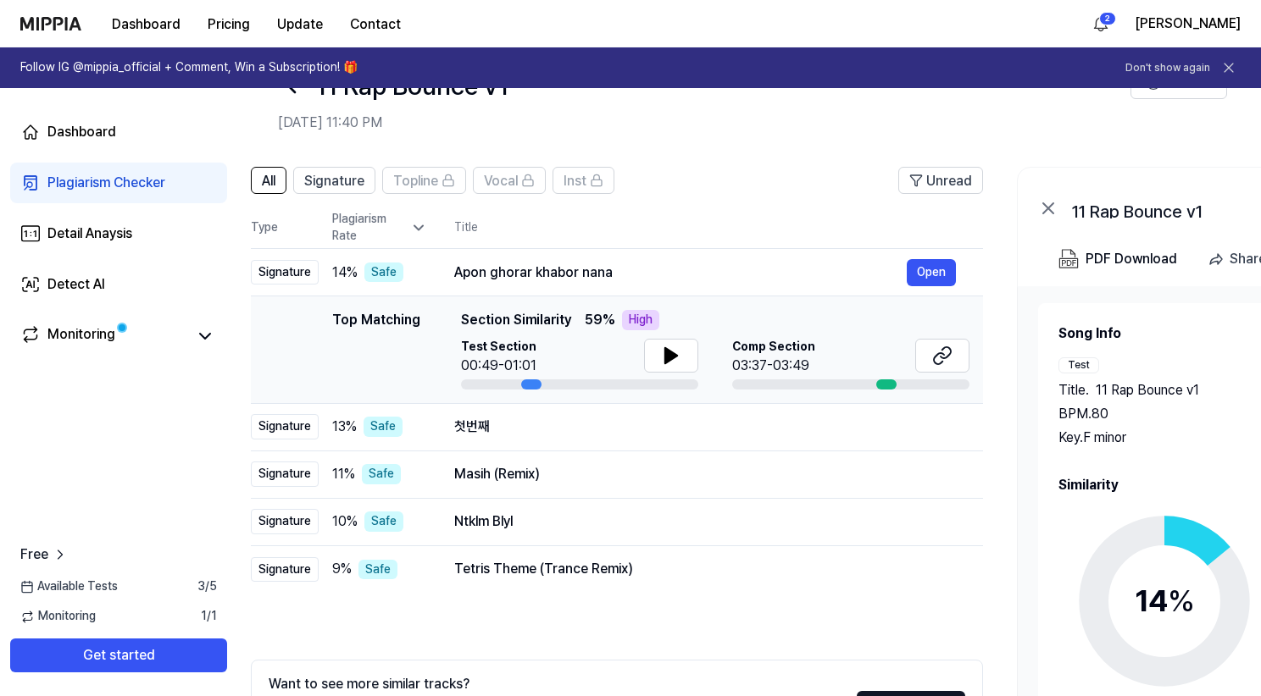
scroll to position [0, 0]
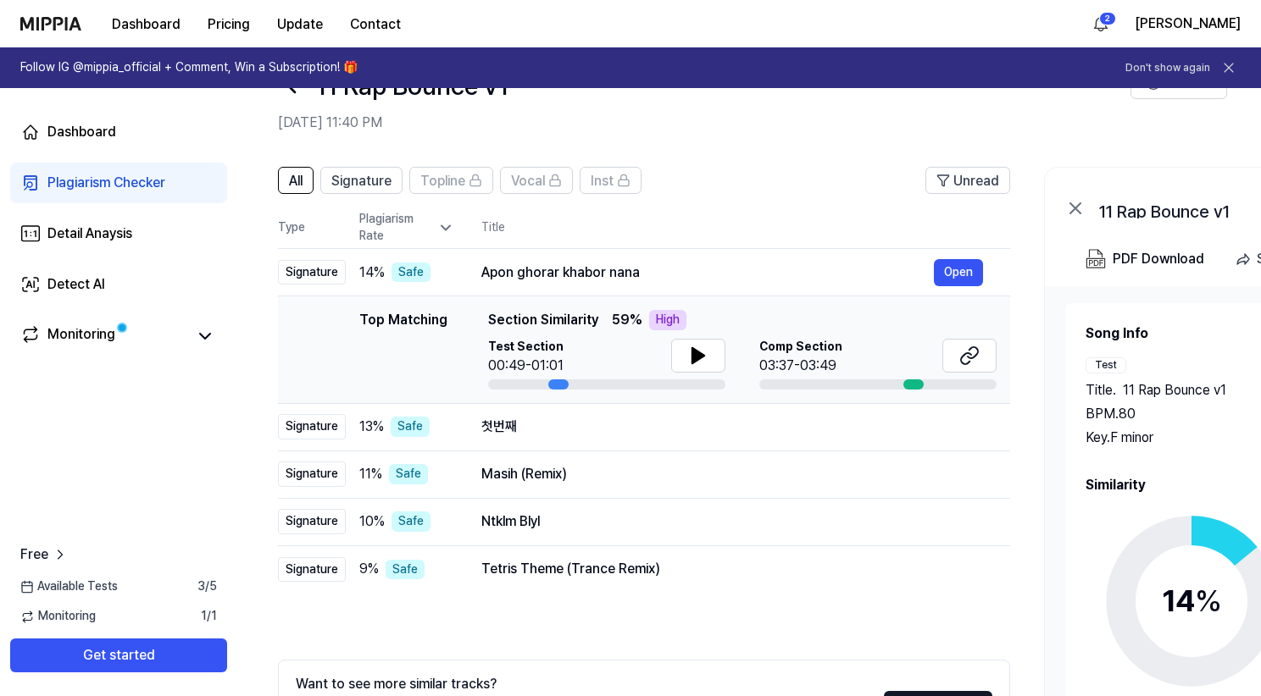
drag, startPoint x: 914, startPoint y: 383, endPoint x: 951, endPoint y: 374, distance: 37.6
click at [951, 374] on div "Comp Section 03:37-03:49" at bounding box center [877, 364] width 237 height 51
click at [698, 360] on icon at bounding box center [698, 356] width 20 height 20
click at [696, 353] on icon at bounding box center [698, 356] width 20 height 20
click at [973, 355] on icon at bounding box center [969, 356] width 20 height 20
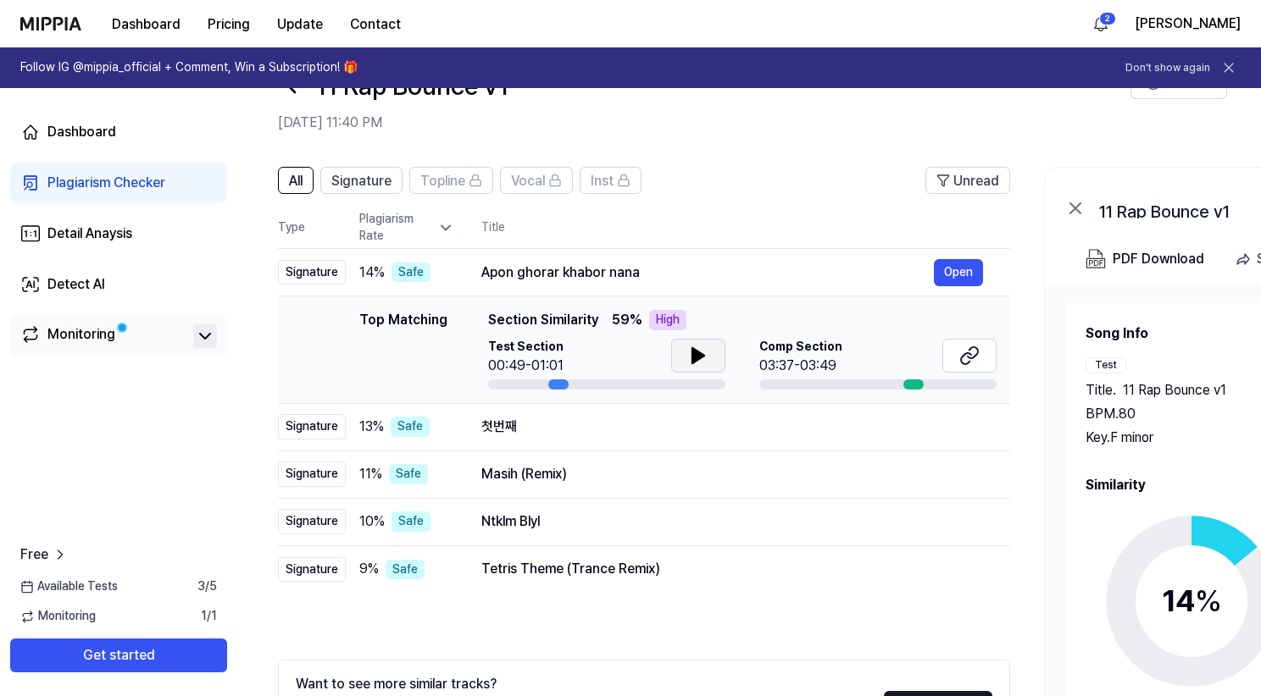
click at [199, 336] on icon at bounding box center [205, 336] width 20 height 20
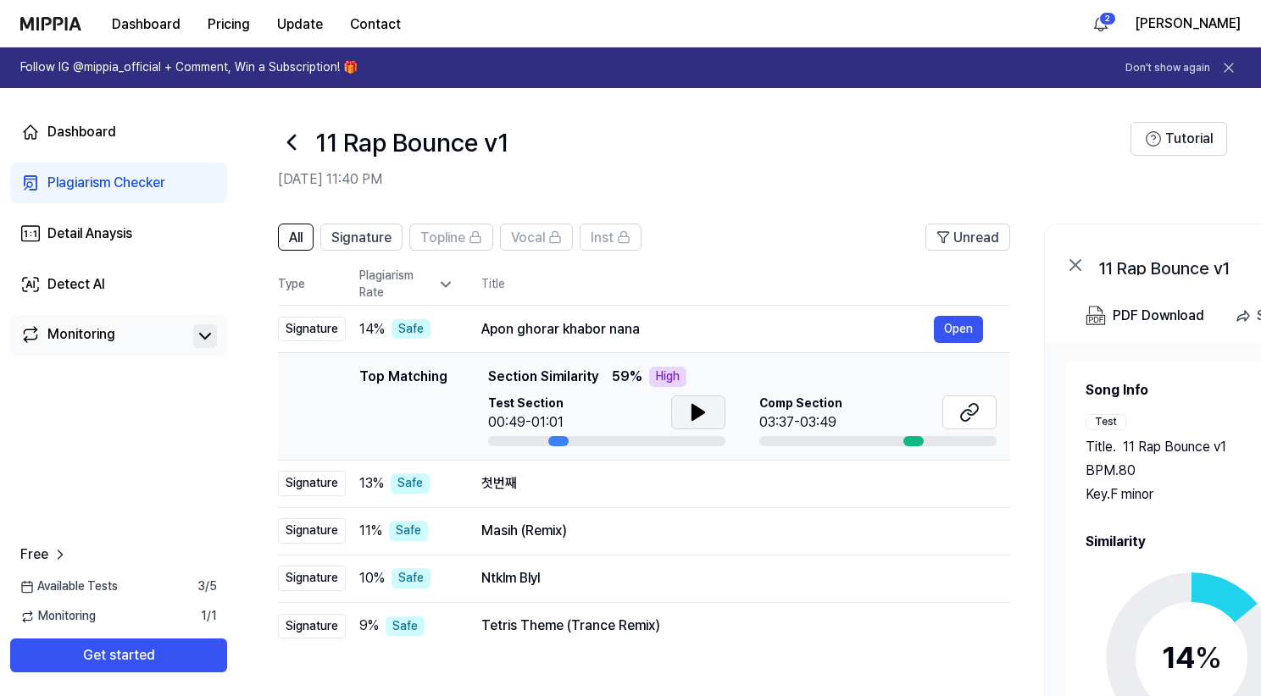
click at [439, 286] on icon at bounding box center [445, 284] width 17 height 17
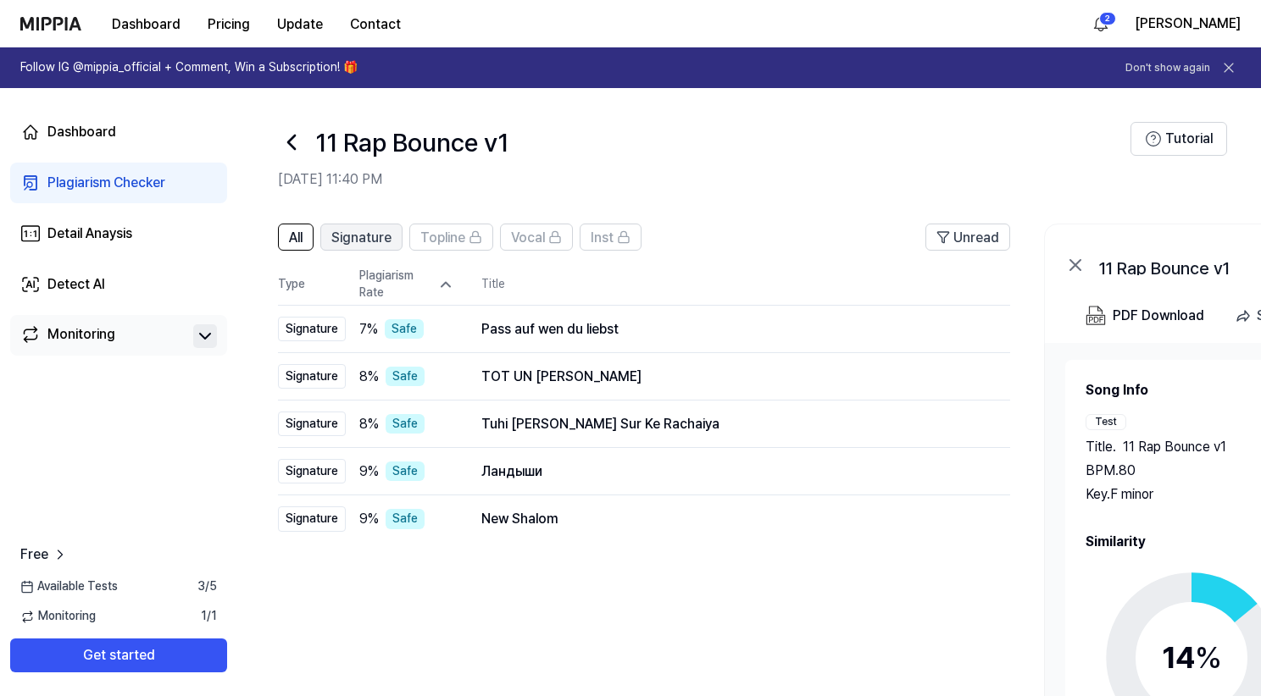
click at [381, 241] on span "Signature" at bounding box center [361, 238] width 60 height 20
click at [302, 237] on span "All" at bounding box center [296, 238] width 14 height 20
click at [432, 236] on span "Topline" at bounding box center [442, 238] width 45 height 20
click at [374, 239] on span "Signature" at bounding box center [361, 238] width 60 height 20
click at [293, 286] on th "Type" at bounding box center [312, 285] width 68 height 42
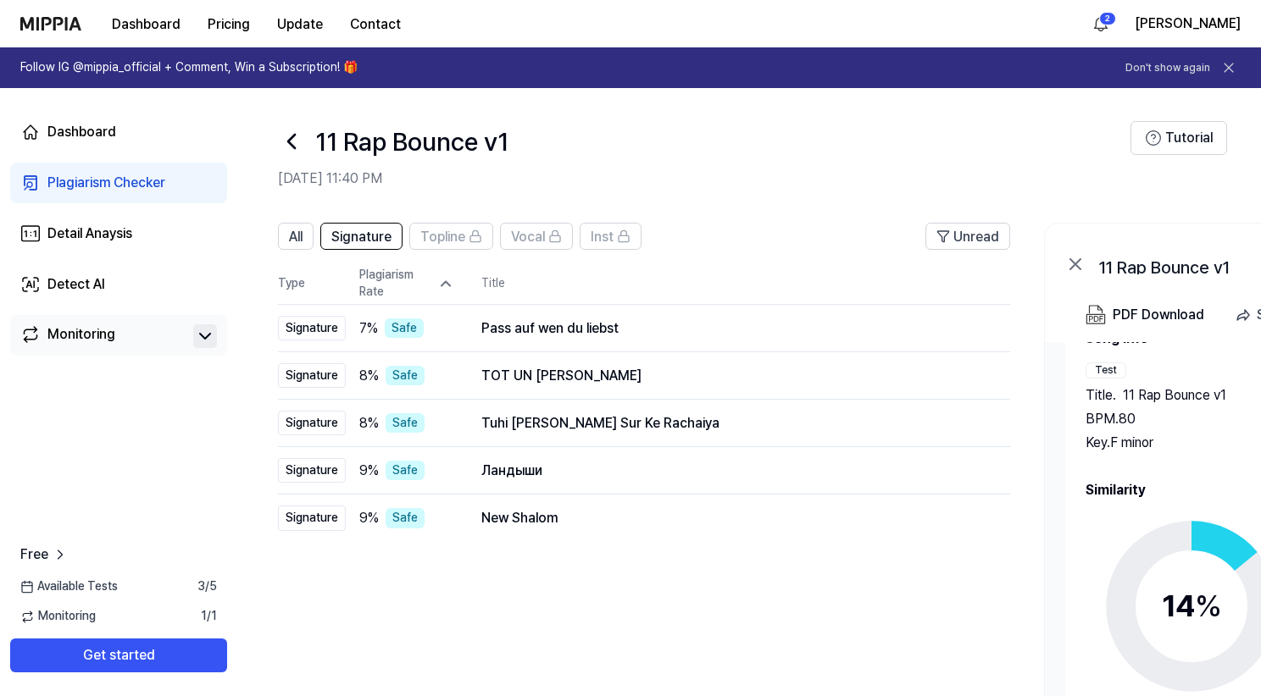
scroll to position [1, 0]
click at [1076, 266] on icon at bounding box center [1075, 264] width 10 height 10
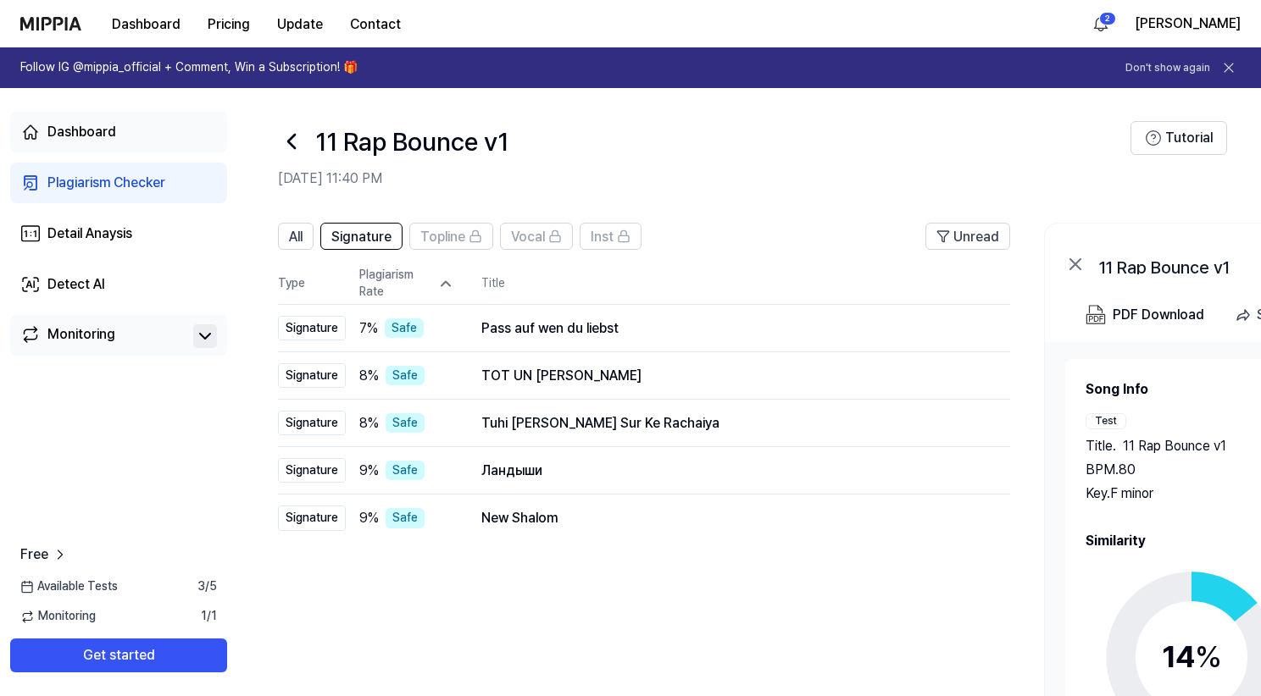
click at [91, 121] on link "Dashboard" at bounding box center [118, 132] width 217 height 41
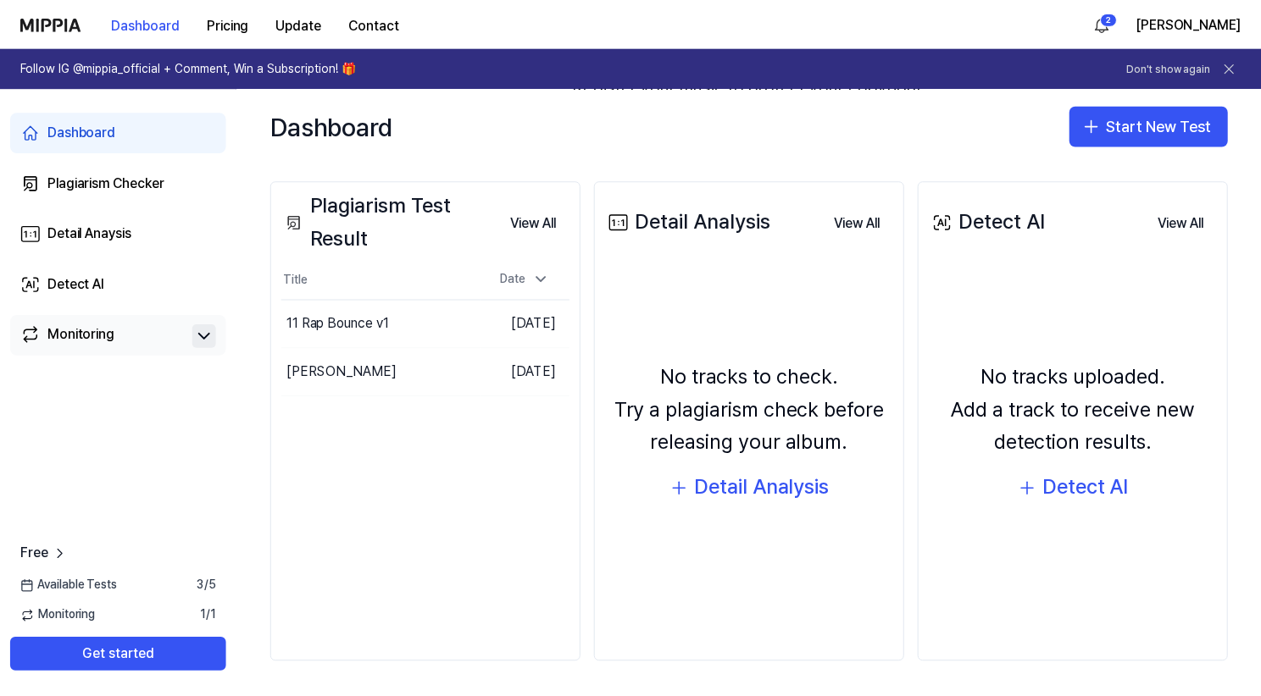
scroll to position [181, 0]
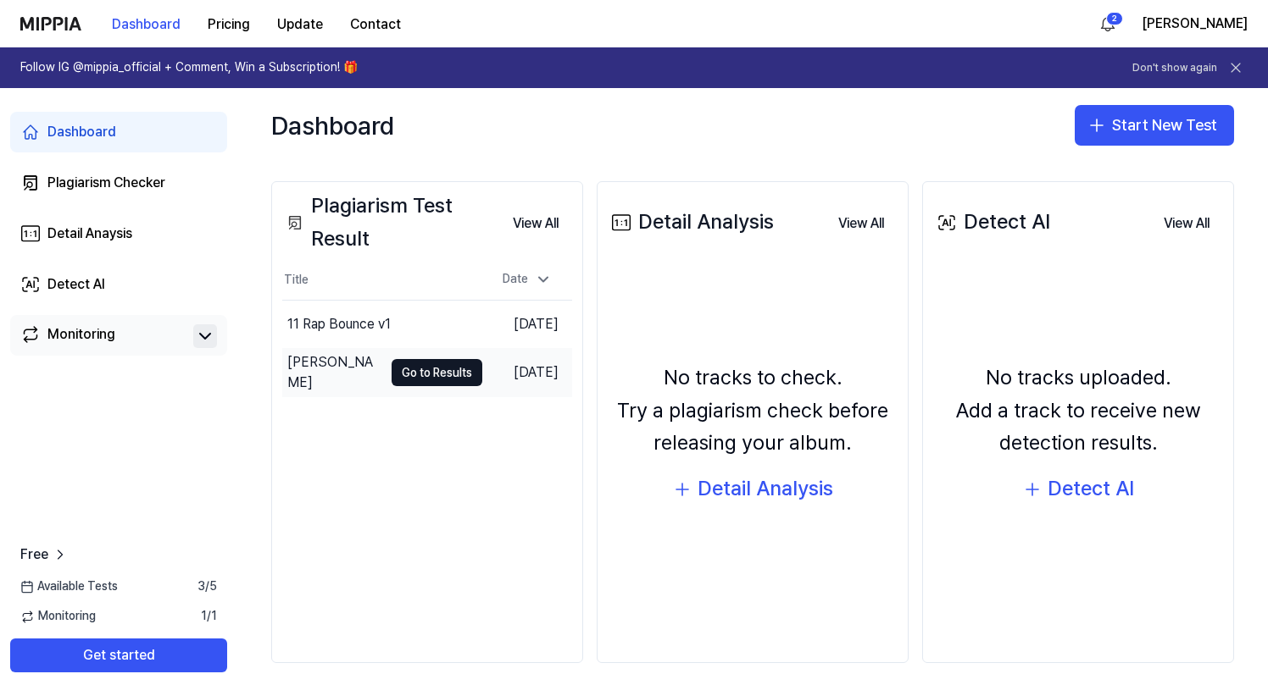
click at [346, 372] on div "[PERSON_NAME]" at bounding box center [335, 372] width 96 height 41
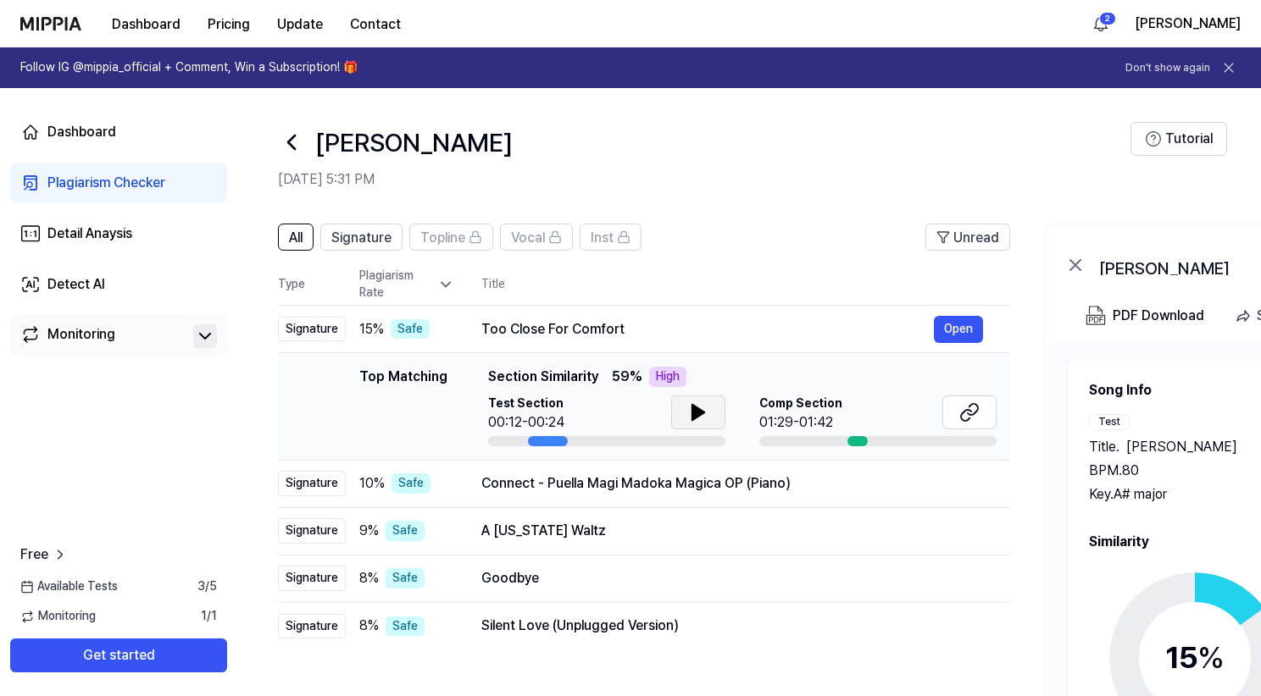
click at [699, 412] on icon at bounding box center [698, 412] width 12 height 15
click at [702, 412] on icon at bounding box center [701, 413] width 3 height 14
click at [963, 407] on icon at bounding box center [969, 412] width 20 height 20
